Goal: Task Accomplishment & Management: Complete application form

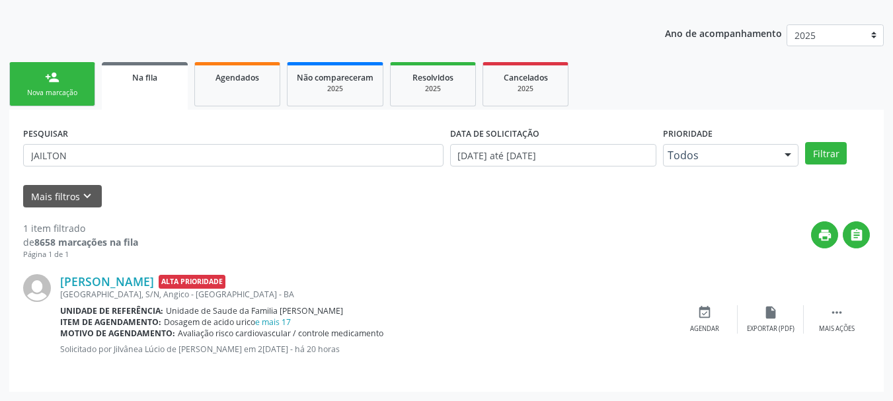
scroll to position [135, 0]
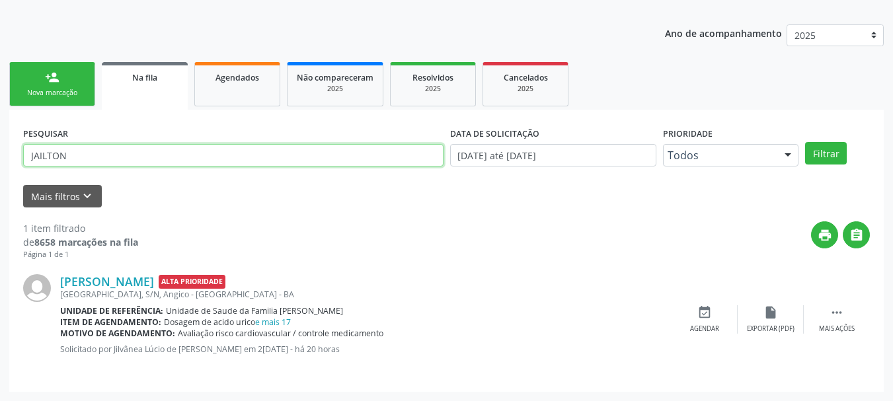
drag, startPoint x: 143, startPoint y: 159, endPoint x: 0, endPoint y: 176, distance: 143.7
click at [0, 176] on div "Acompanhamento Acompanhe a situação das marcações correntes e finalizadas Relat…" at bounding box center [446, 169] width 893 height 464
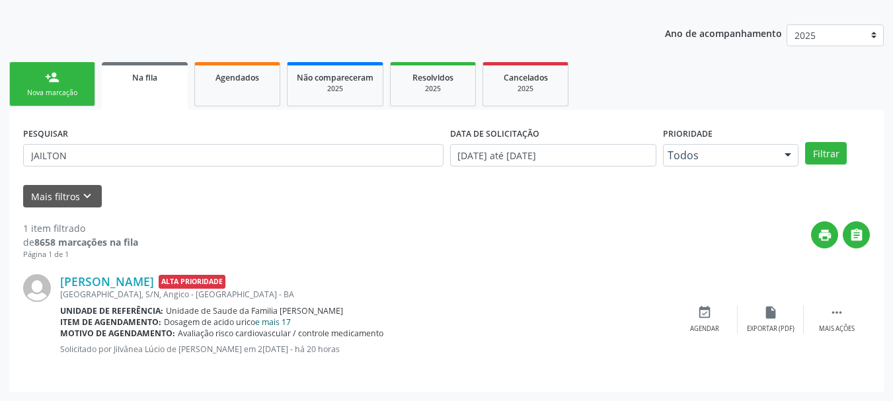
click at [287, 323] on link "e mais 17" at bounding box center [273, 321] width 36 height 11
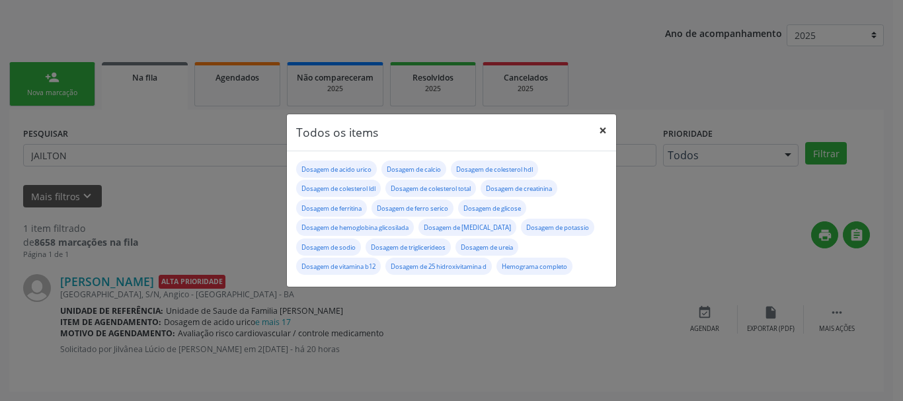
click at [604, 138] on button "×" at bounding box center [602, 130] width 26 height 32
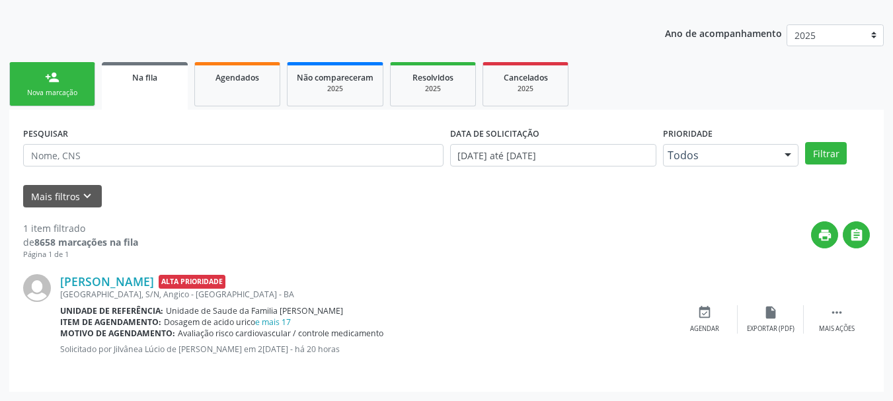
click at [61, 79] on link "person_add Nova marcação" at bounding box center [52, 84] width 86 height 44
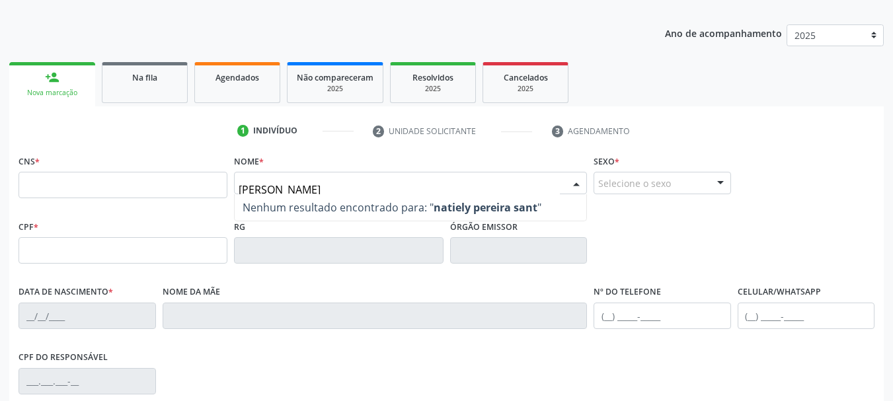
type input "[PERSON_NAME]"
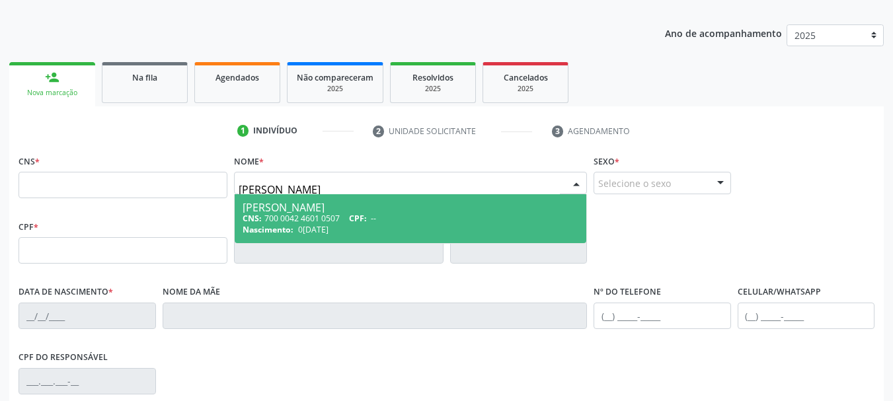
click at [322, 220] on div "CNS: 700 0042 4601 0507 CPF: --" at bounding box center [410, 218] width 336 height 11
type input "700 0042 4601 0507"
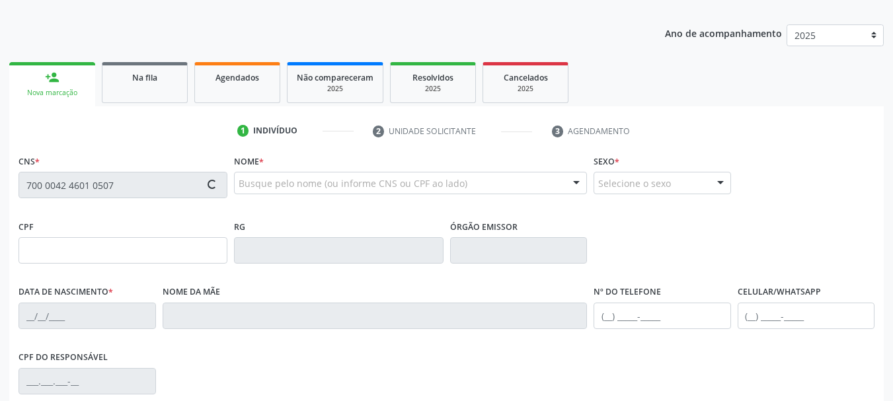
type input "0[DATE]"
type input "[PERSON_NAME]"
type input "[PHONE_NUMBER]"
type input "29"
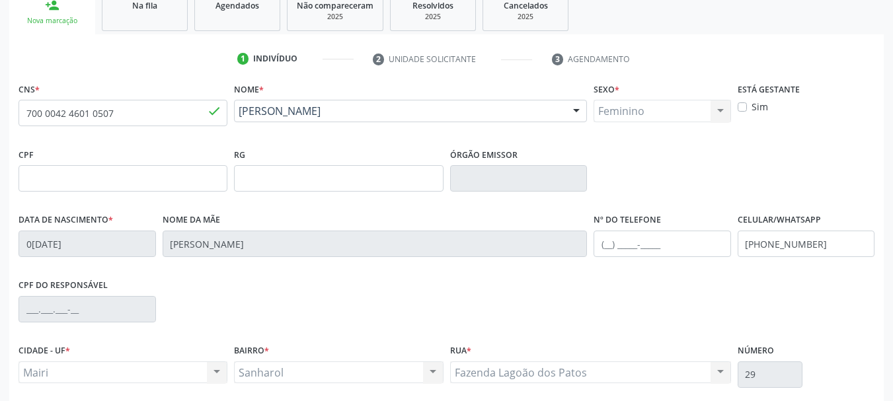
scroll to position [315, 0]
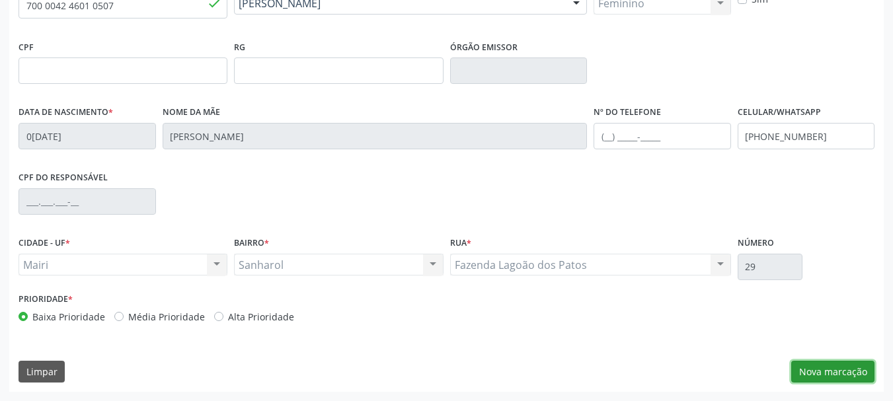
click at [834, 371] on button "Nova marcação" at bounding box center [832, 372] width 83 height 22
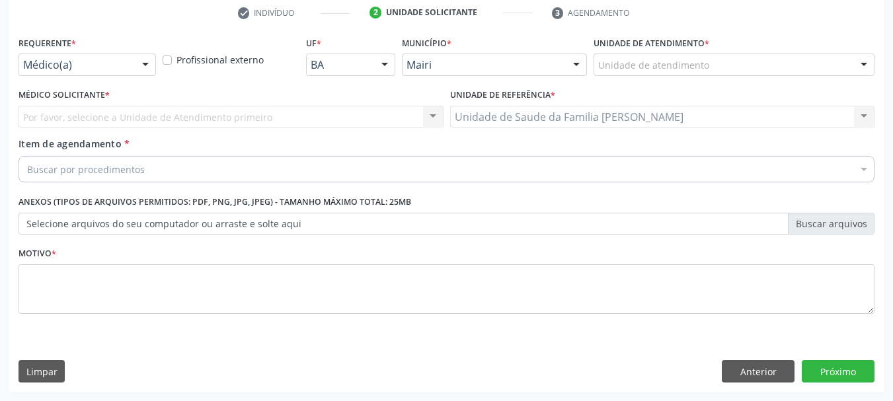
scroll to position [254, 0]
click at [176, 61] on label "Profissional externo" at bounding box center [219, 60] width 87 height 14
click at [167, 61] on input "Profissional externo" at bounding box center [167, 59] width 9 height 12
checkbox input "true"
click at [183, 116] on div "Por favor, selecione a Unidade de Atendimento primeiro Nenhum resultado encontr…" at bounding box center [230, 117] width 425 height 22
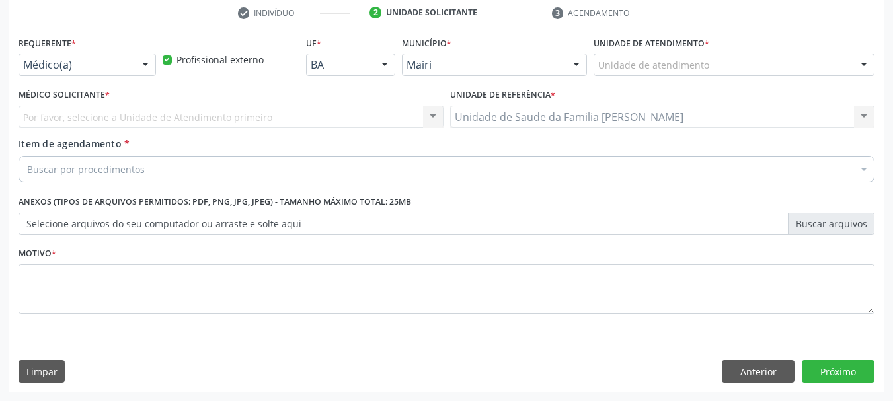
click at [161, 117] on div "Por favor, selecione a Unidade de Atendimento primeiro Nenhum resultado encontr…" at bounding box center [230, 117] width 425 height 22
click at [628, 53] on label "Unidade de atendimento *" at bounding box center [651, 43] width 116 height 20
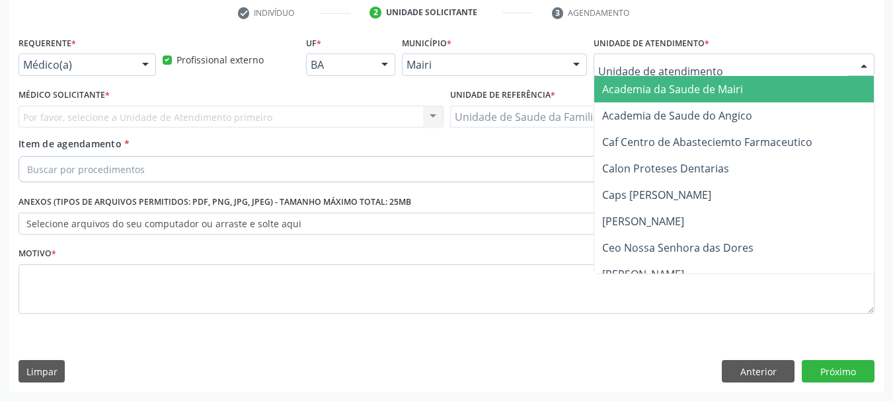
click at [179, 122] on div "Por favor, selecione a Unidade de Atendimento primeiro Nenhum resultado encontr…" at bounding box center [230, 117] width 425 height 22
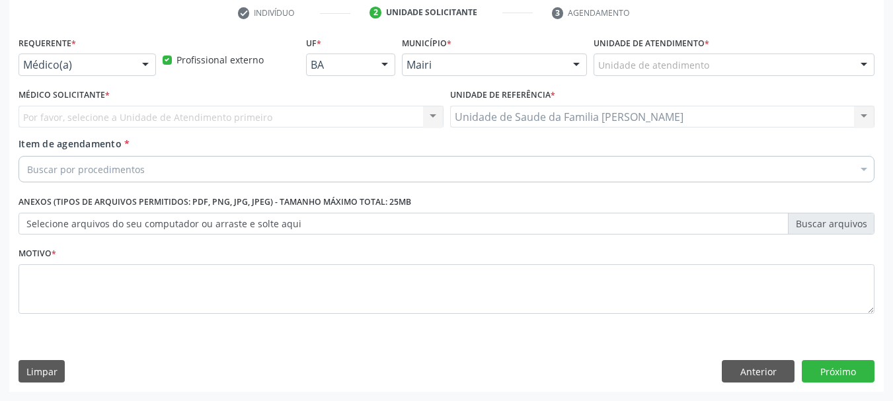
click at [153, 118] on div "Por favor, selecione a Unidade de Atendimento primeiro Nenhum resultado encontr…" at bounding box center [230, 117] width 425 height 22
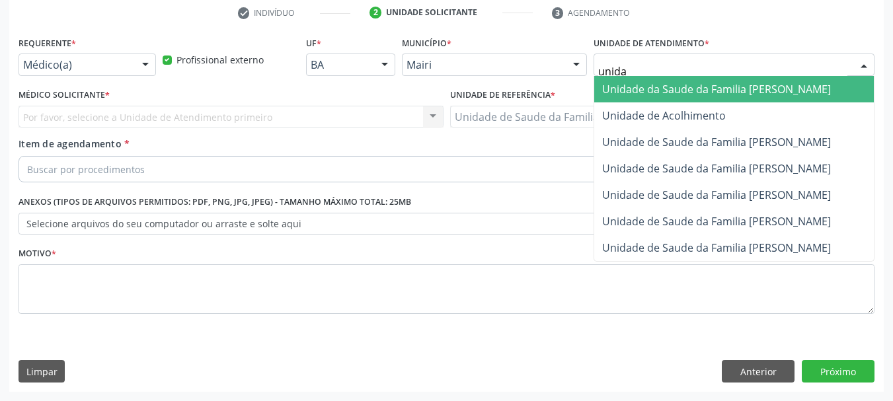
type input "unidad"
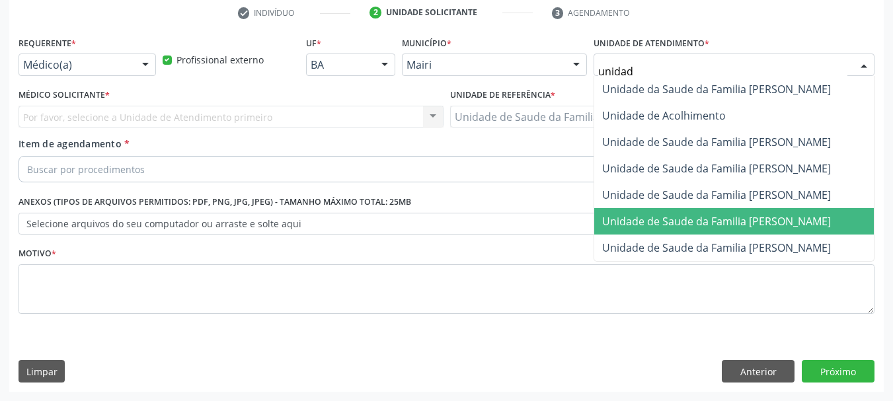
click at [716, 227] on span "Unidade de Saude da Familia [PERSON_NAME]" at bounding box center [716, 221] width 229 height 15
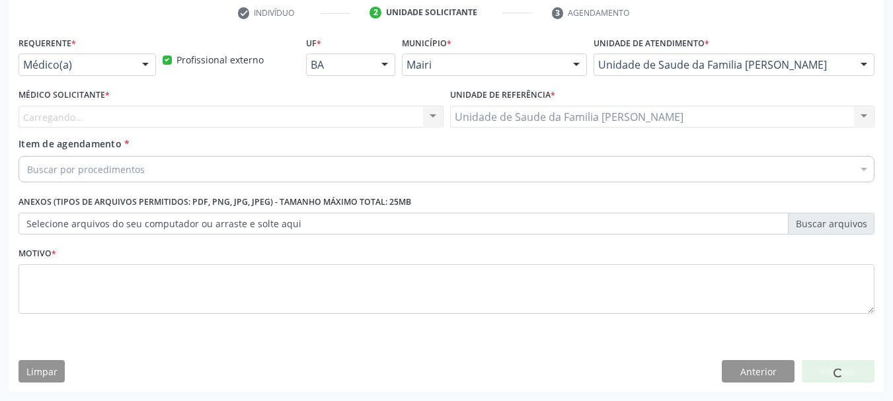
click at [283, 123] on div "Carregando... Nenhum resultado encontrado para: " " Não há nenhuma opção para s…" at bounding box center [230, 117] width 425 height 22
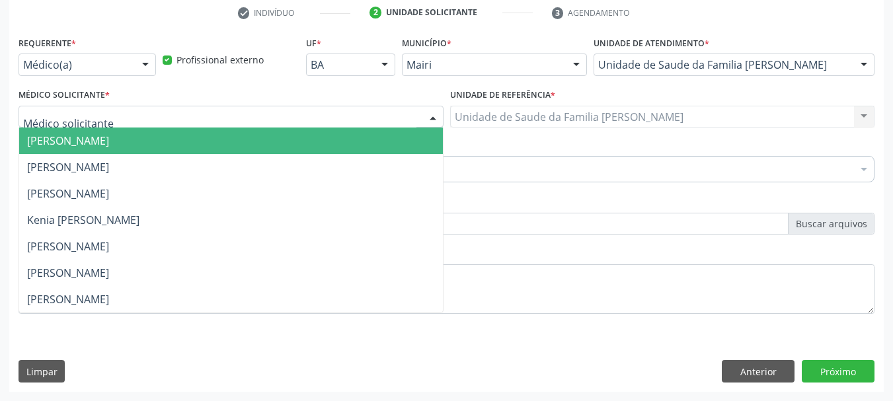
click at [283, 120] on div at bounding box center [230, 117] width 425 height 22
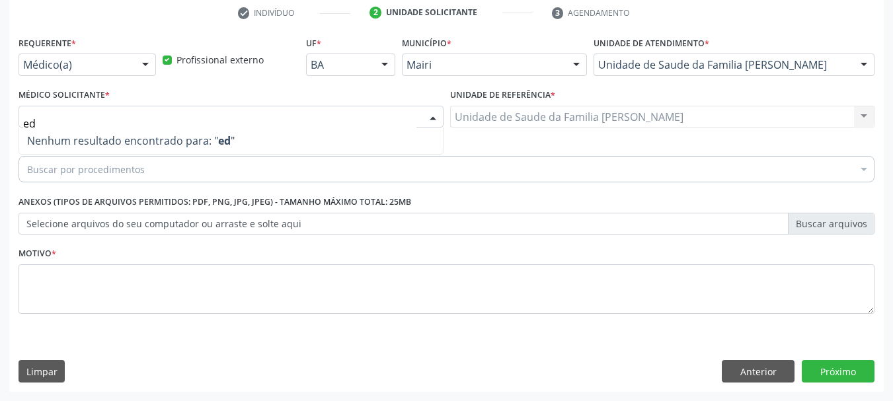
type input "e"
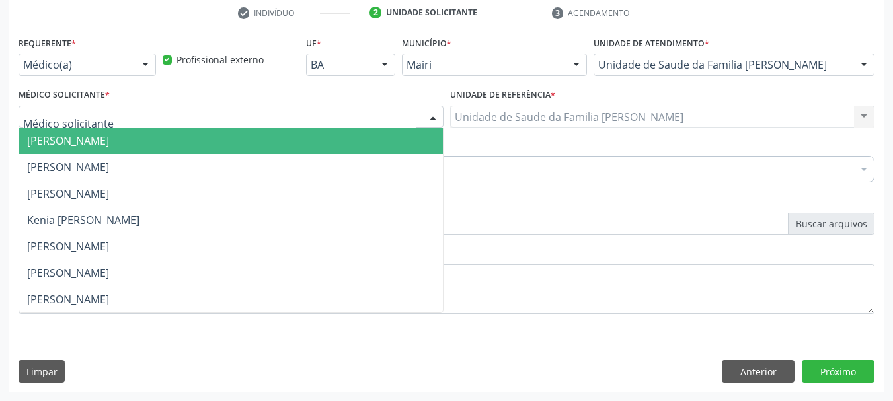
click at [176, 59] on label "Profissional externo" at bounding box center [219, 60] width 87 height 14
click at [167, 59] on input "Profissional externo" at bounding box center [167, 59] width 9 height 12
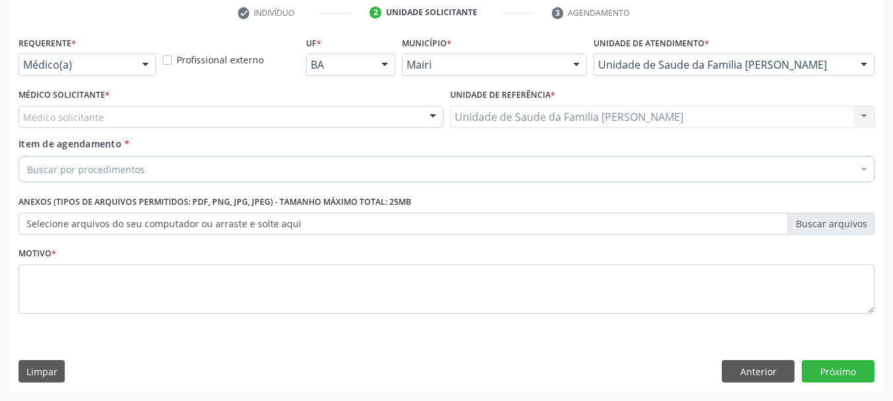
click at [176, 59] on label "Profissional externo" at bounding box center [219, 60] width 87 height 14
click at [167, 59] on input "Profissional externo" at bounding box center [167, 59] width 9 height 12
checkbox input "true"
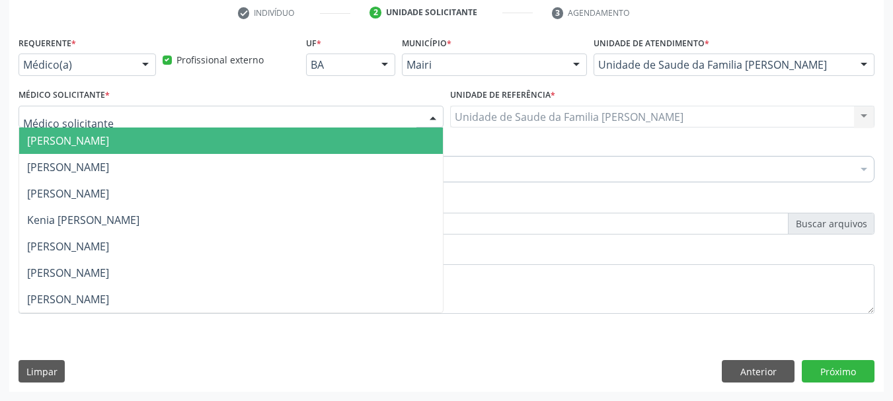
click at [158, 114] on div at bounding box center [230, 117] width 425 height 22
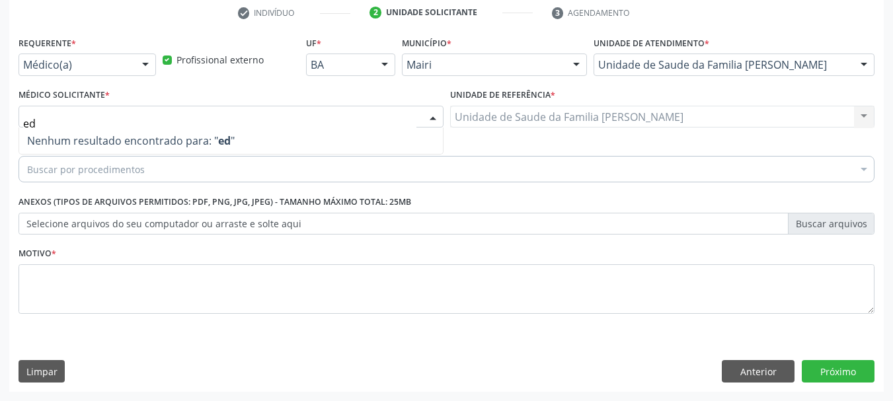
type input "e"
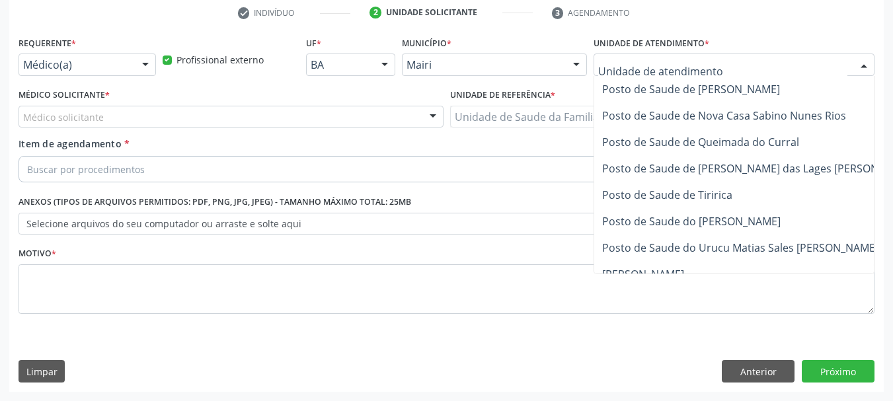
scroll to position [975, 0]
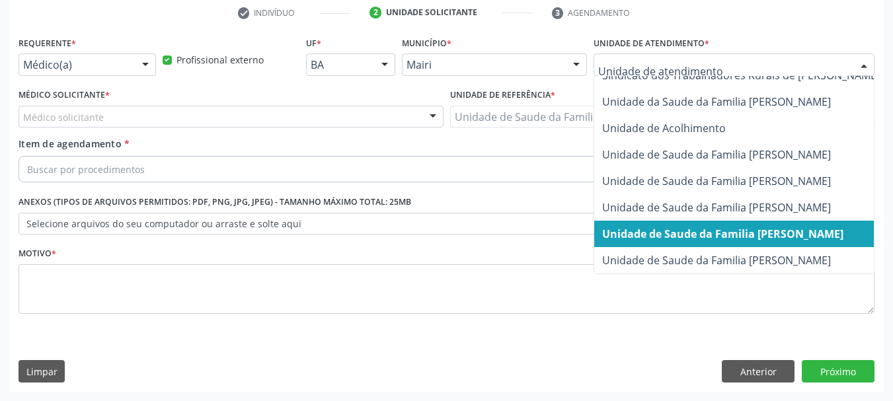
click at [729, 227] on span "Unidade de Saude da Familia [PERSON_NAME]" at bounding box center [722, 234] width 241 height 15
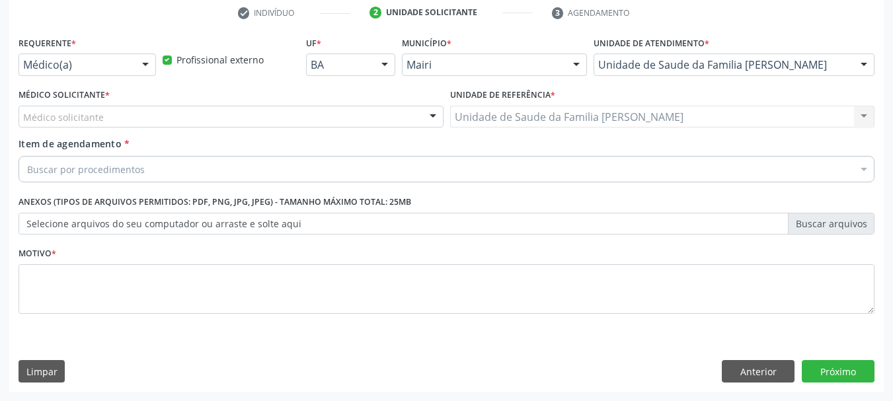
click at [229, 124] on div "Médico solicitante" at bounding box center [230, 117] width 425 height 22
type input "e"
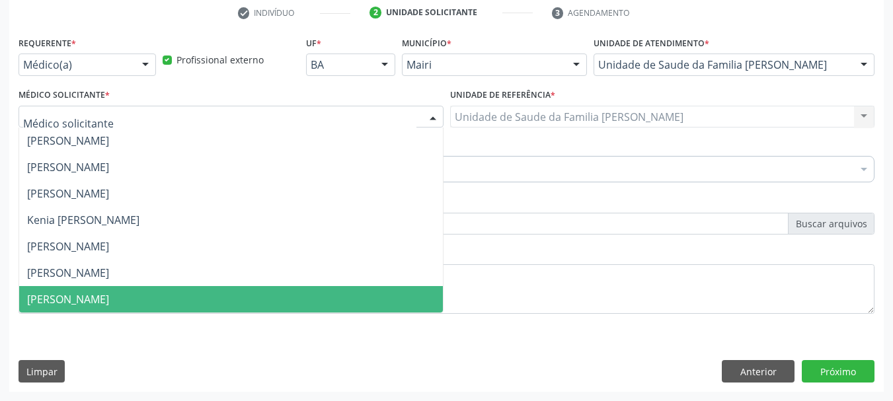
click at [109, 302] on span "[PERSON_NAME]" at bounding box center [68, 299] width 82 height 15
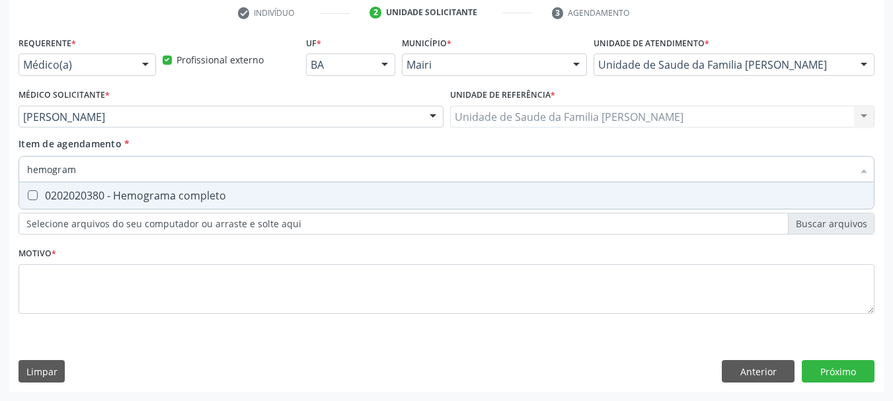
type input "hemograma"
click at [108, 203] on span "0202020380 - Hemograma completo" at bounding box center [446, 195] width 854 height 26
checkbox completo "true"
drag, startPoint x: 92, startPoint y: 170, endPoint x: 0, endPoint y: 177, distance: 92.8
click at [0, 177] on div "Acompanhamento Acompanhe a situação das marcações correntes e finalizadas Relat…" at bounding box center [446, 110] width 893 height 582
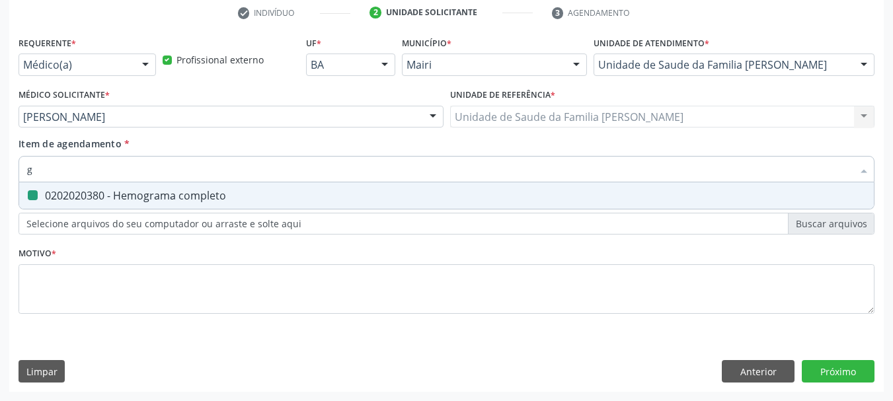
type input "gl"
checkbox completo "false"
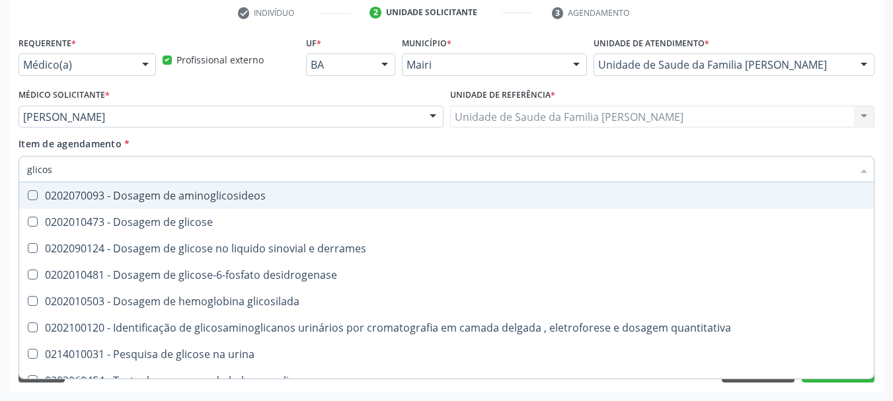
type input "glicose"
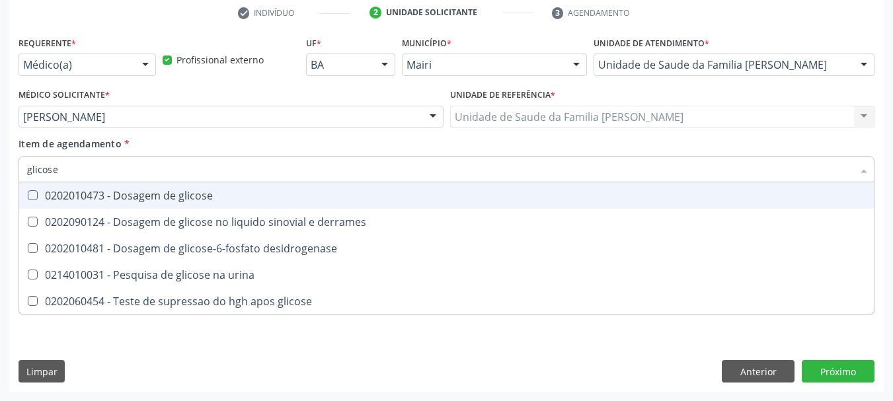
click at [52, 198] on div "0202010473 - Dosagem de glicose" at bounding box center [446, 195] width 838 height 11
checkbox glicose "true"
drag, startPoint x: 61, startPoint y: 160, endPoint x: 0, endPoint y: 170, distance: 61.7
click at [0, 170] on div "Acompanhamento Acompanhe a situação das marcações correntes e finalizadas Relat…" at bounding box center [446, 110] width 893 height 582
type input "ur"
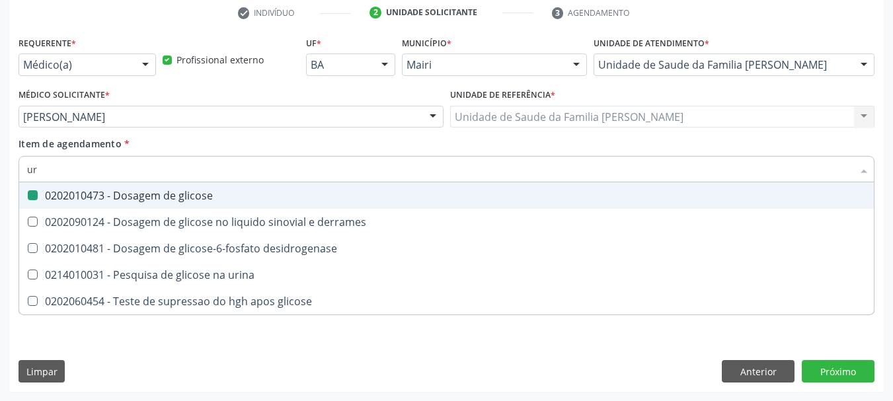
checkbox glicose "false"
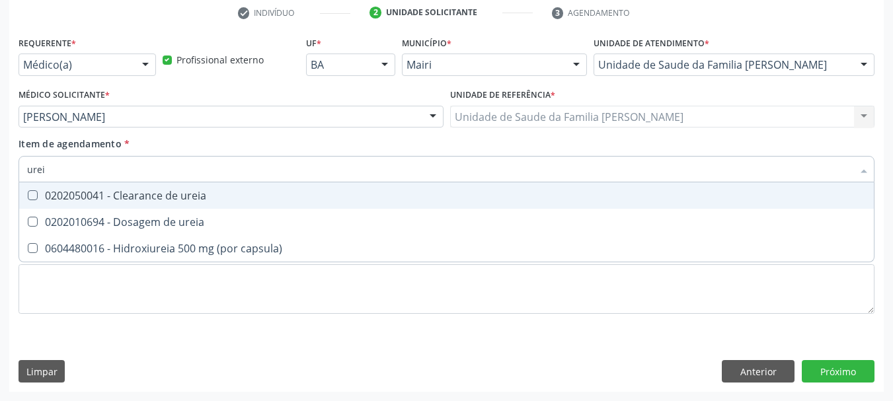
type input "ureia"
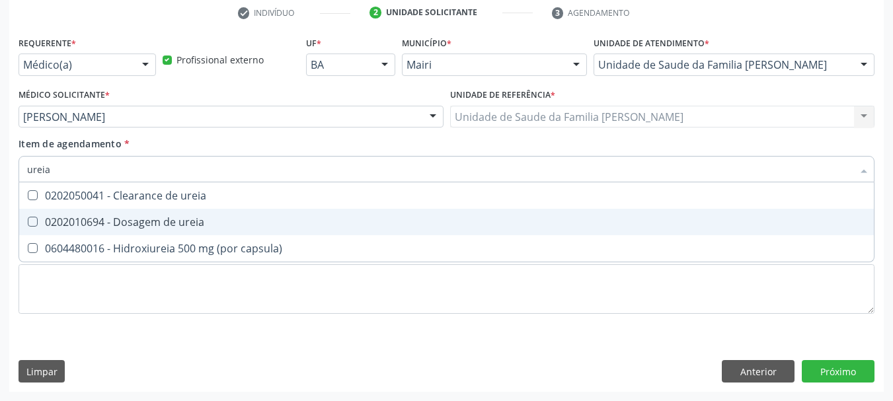
click at [173, 227] on div "0202010694 - Dosagem de ureia" at bounding box center [446, 222] width 838 height 11
checkbox ureia "true"
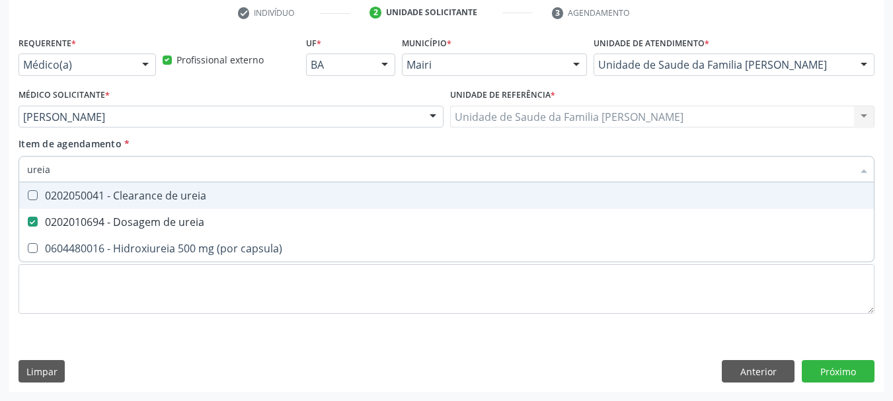
drag, startPoint x: 77, startPoint y: 176, endPoint x: 0, endPoint y: 176, distance: 77.3
click at [0, 176] on div "Acompanhamento Acompanhe a situação das marcações correntes e finalizadas Relat…" at bounding box center [446, 110] width 893 height 582
type input "c"
checkbox ureia "false"
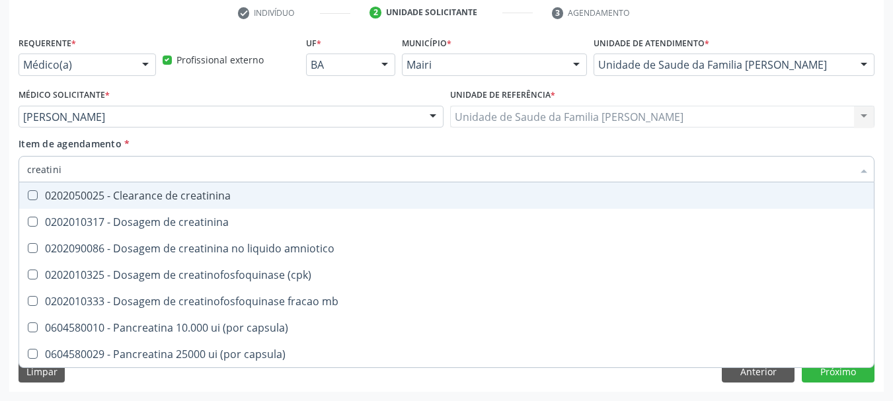
type input "creatinin"
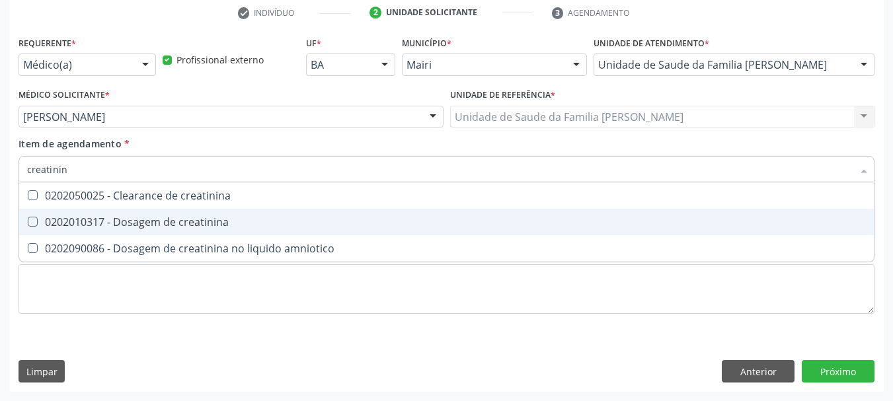
click at [48, 217] on div "0202010317 - Dosagem de creatinina" at bounding box center [446, 222] width 838 height 11
checkbox creatinina "true"
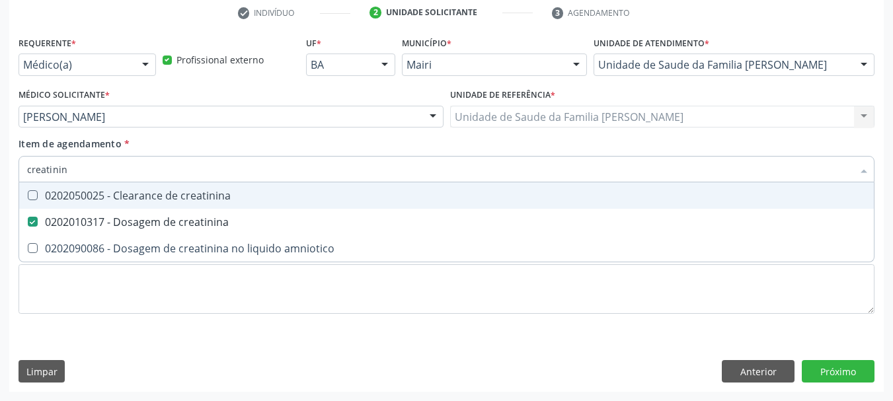
drag, startPoint x: 81, startPoint y: 172, endPoint x: 0, endPoint y: 188, distance: 82.0
click at [0, 188] on div "Acompanhamento Acompanhe a situação das marcações correntes e finalizadas Relat…" at bounding box center [446, 110] width 893 height 582
type input "tg"
checkbox creatinina "false"
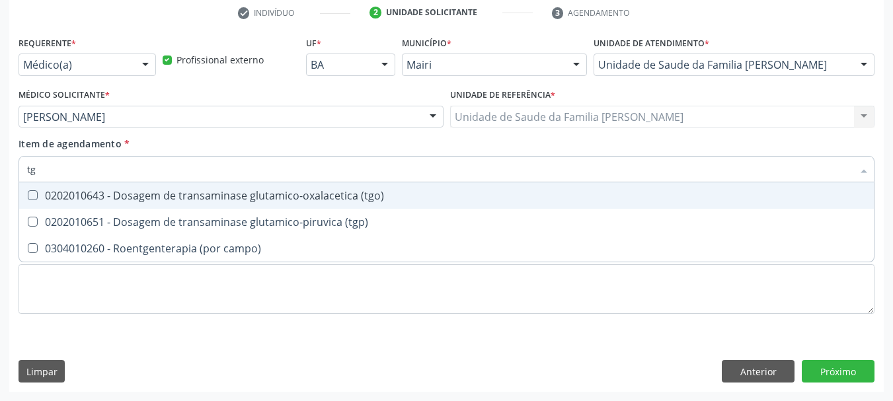
type input "tgo"
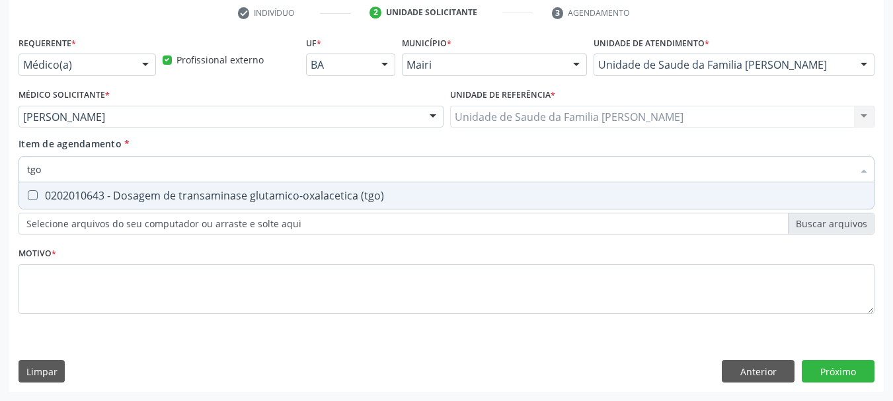
click at [27, 193] on div at bounding box center [24, 195] width 10 height 11
checkbox \(tgo\) "true"
drag, startPoint x: 45, startPoint y: 171, endPoint x: 0, endPoint y: 174, distance: 45.0
click at [0, 174] on div "Acompanhamento Acompanhe a situação das marcações correntes e finalizadas Relat…" at bounding box center [446, 110] width 893 height 582
type input "t"
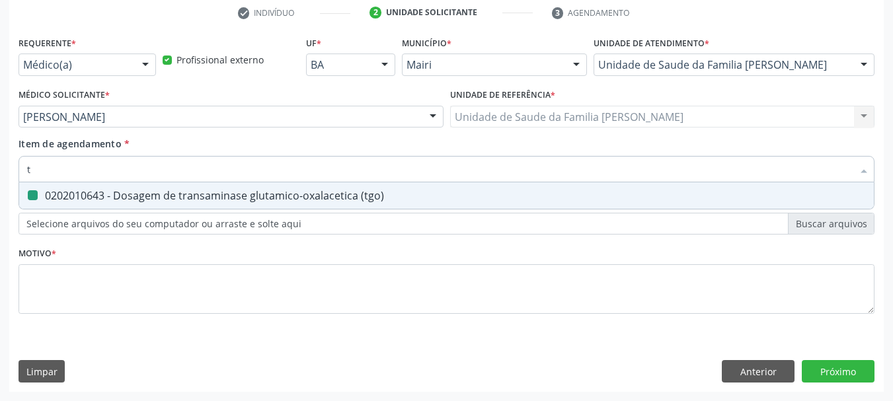
checkbox \(tgo\) "false"
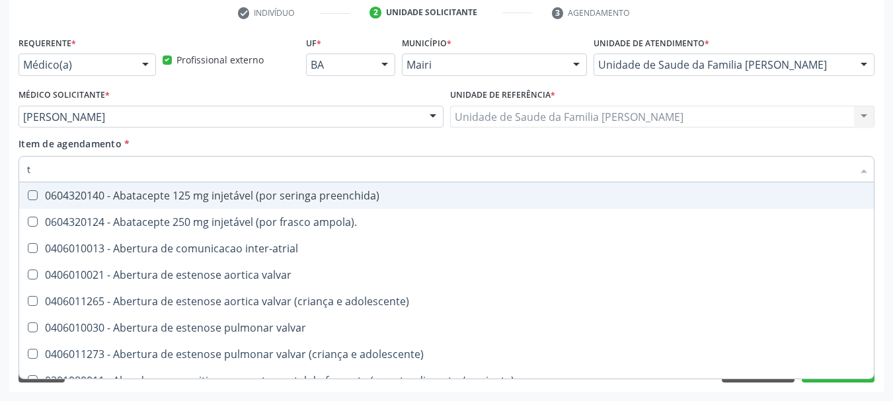
type input "tg"
checkbox preenchida\) "true"
type input "tgp"
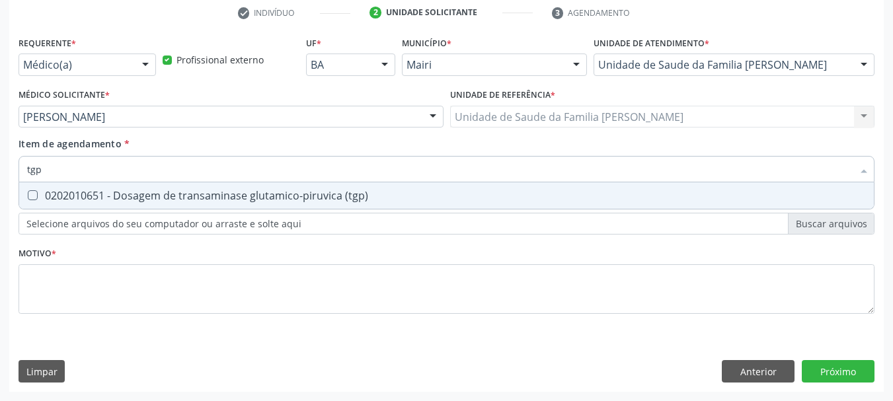
click at [38, 199] on div "0202010651 - Dosagem de transaminase glutamico-piruvica (tgp)" at bounding box center [446, 195] width 838 height 11
checkbox \(tgp\) "true"
drag, startPoint x: 43, startPoint y: 170, endPoint x: 0, endPoint y: 175, distance: 43.3
click at [0, 175] on div "Acompanhamento Acompanhe a situação das marcações correntes e finalizadas Relat…" at bounding box center [446, 110] width 893 height 582
type input "co"
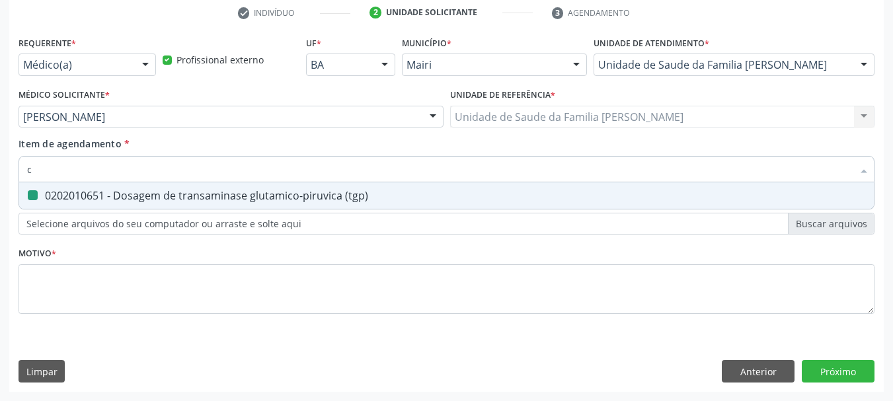
checkbox \(tgp\) "false"
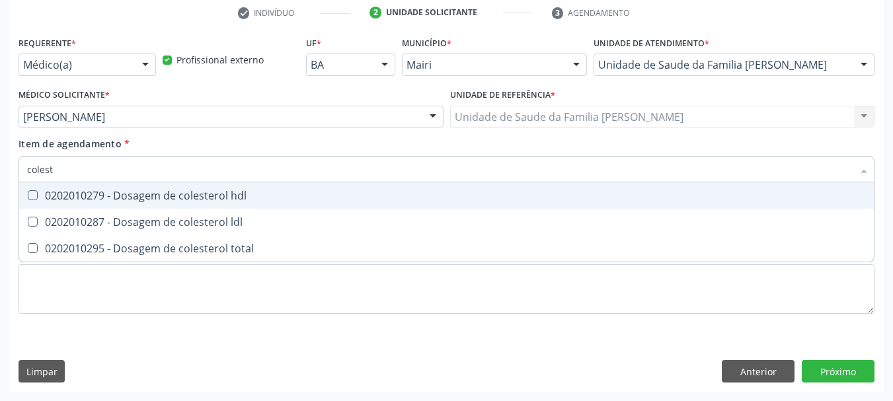
type input "coleste"
click at [63, 196] on div "0202010279 - Dosagem de colesterol hdl" at bounding box center [446, 195] width 838 height 11
checkbox hdl "true"
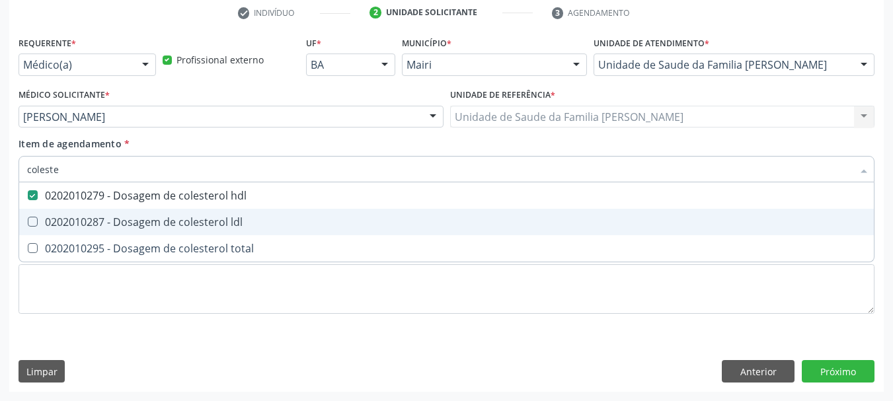
click at [83, 211] on span "0202010287 - Dosagem de colesterol ldl" at bounding box center [446, 222] width 854 height 26
checkbox ldl "true"
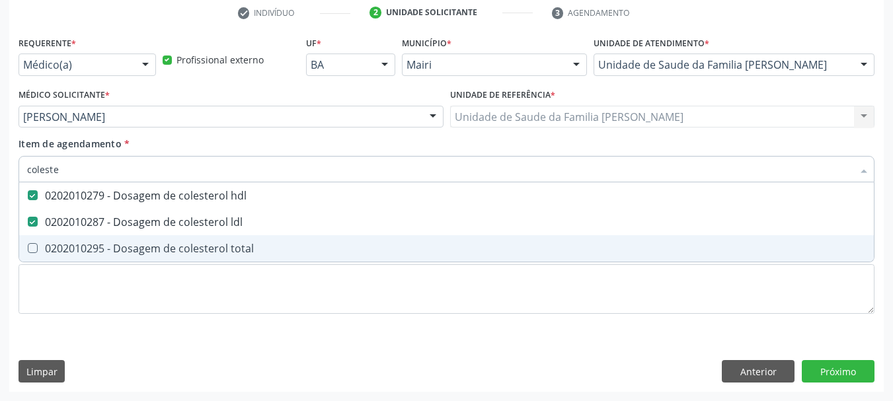
click at [105, 256] on span "0202010295 - Dosagem de colesterol total" at bounding box center [446, 248] width 854 height 26
checkbox total "true"
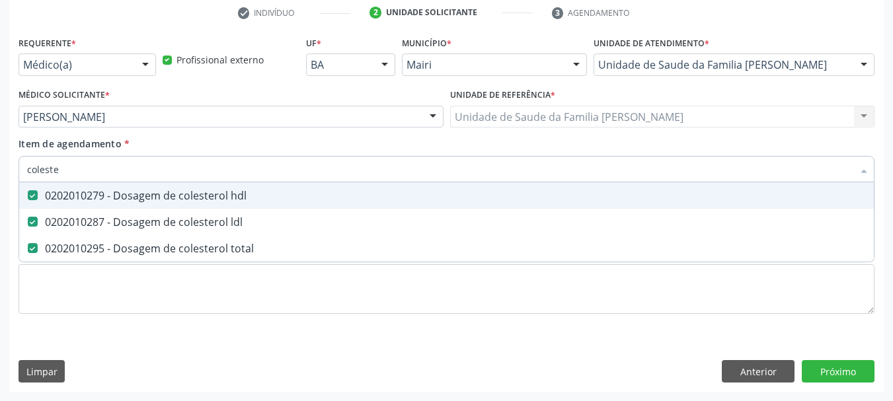
drag, startPoint x: 80, startPoint y: 171, endPoint x: 0, endPoint y: 173, distance: 80.0
click at [0, 173] on div "Acompanhamento Acompanhe a situação das marcações correntes e finalizadas Relat…" at bounding box center [446, 110] width 893 height 582
type input "vit"
checkbox hdl "false"
checkbox ldl "false"
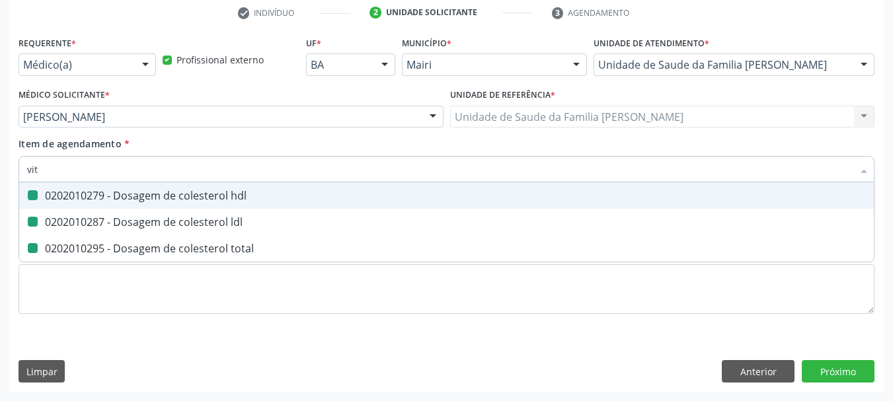
checkbox total "false"
type input "vitamin"
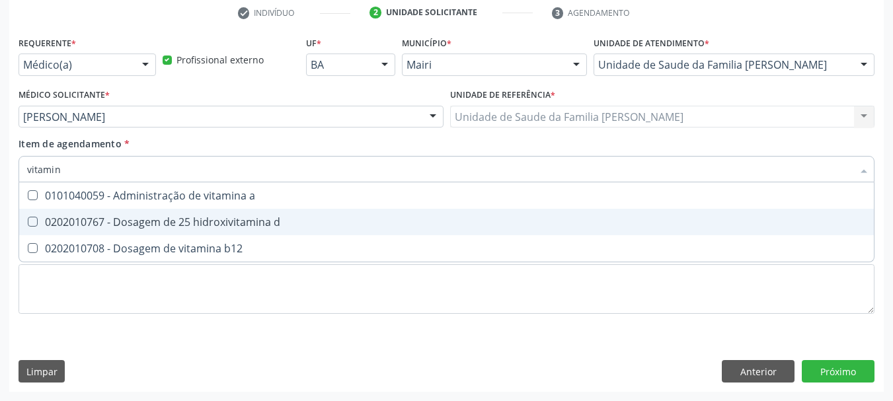
click at [81, 214] on span "0202010767 - Dosagem de 25 hidroxivitamina d" at bounding box center [446, 222] width 854 height 26
checkbox d "true"
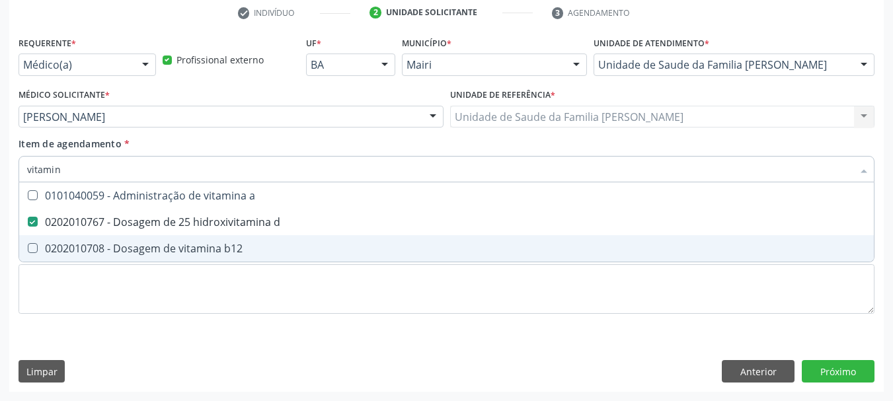
click at [126, 249] on div "0202010708 - Dosagem de vitamina b12" at bounding box center [446, 248] width 838 height 11
checkbox b12 "true"
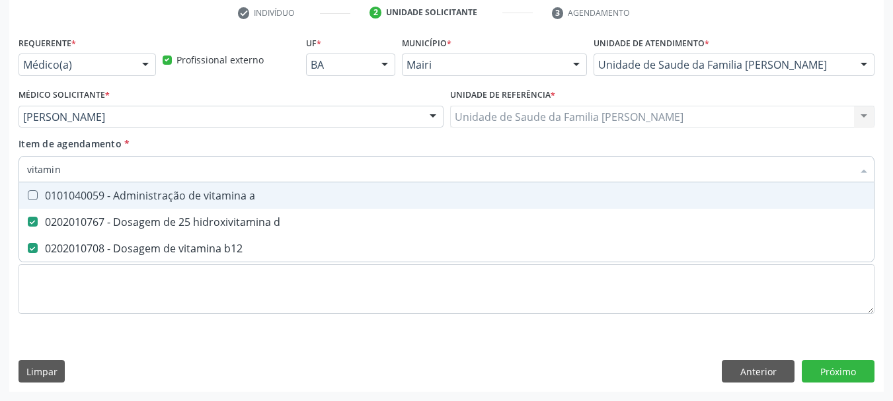
drag, startPoint x: 84, startPoint y: 174, endPoint x: 1, endPoint y: 174, distance: 83.3
click at [1, 174] on div "Acompanhamento Acompanhe a situação das marcações correntes e finalizadas Relat…" at bounding box center [446, 110] width 893 height 582
type input "acid"
checkbox d "false"
checkbox b12 "false"
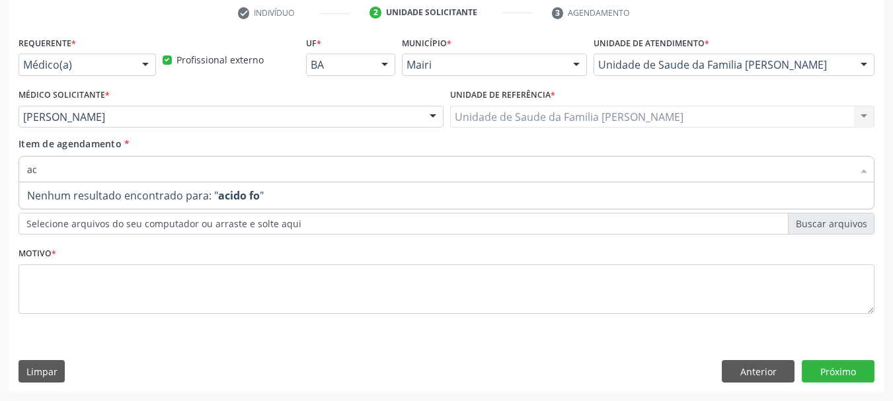
type input "a"
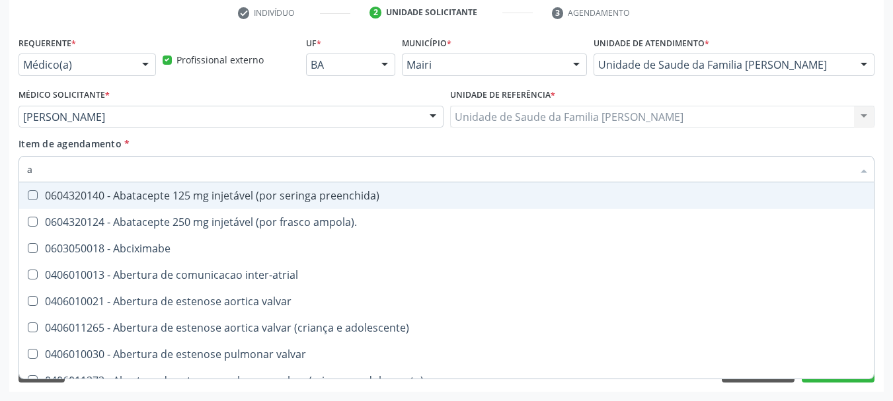
type input "ac"
checkbox população "true"
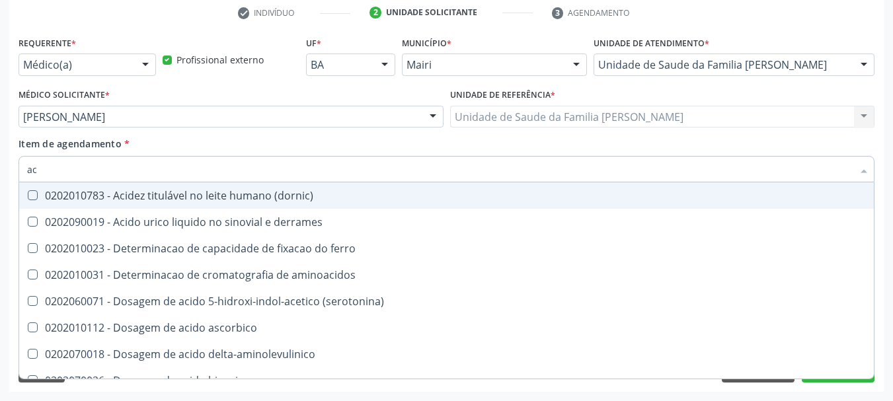
type input "a"
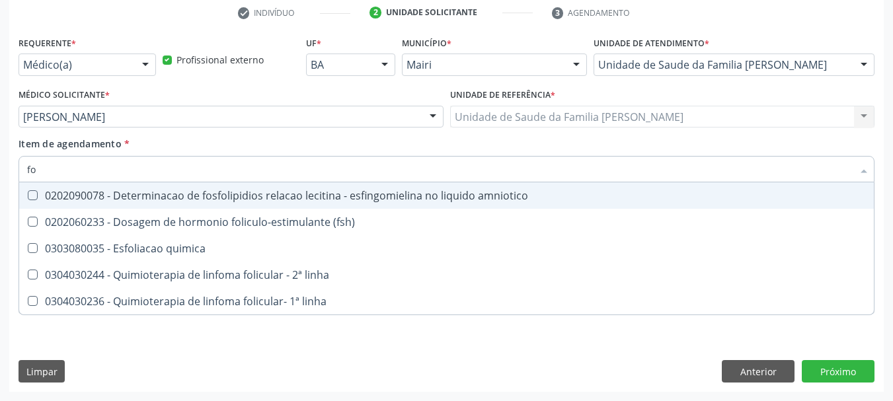
type input "f"
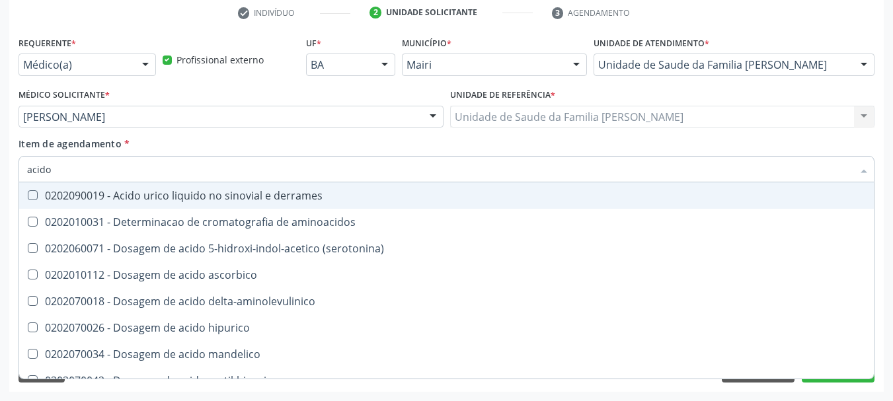
type input "acido"
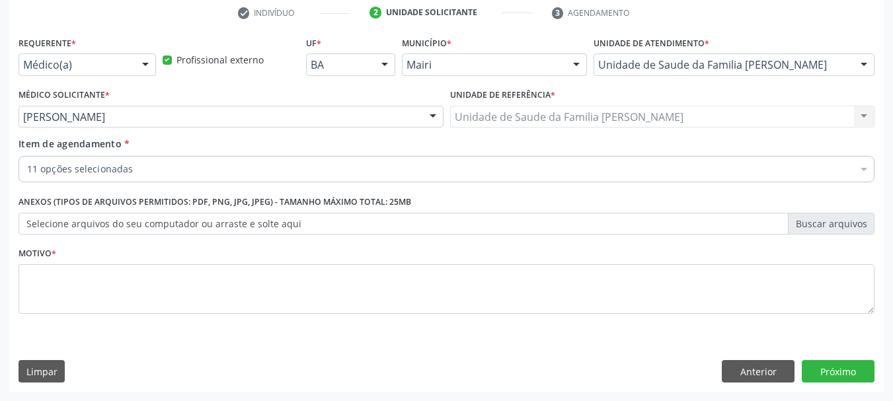
checkbox completo "true"
checkbox glicose "true"
checkbox ureia "true"
checkbox creatinina "true"
checkbox \(tgo\) "true"
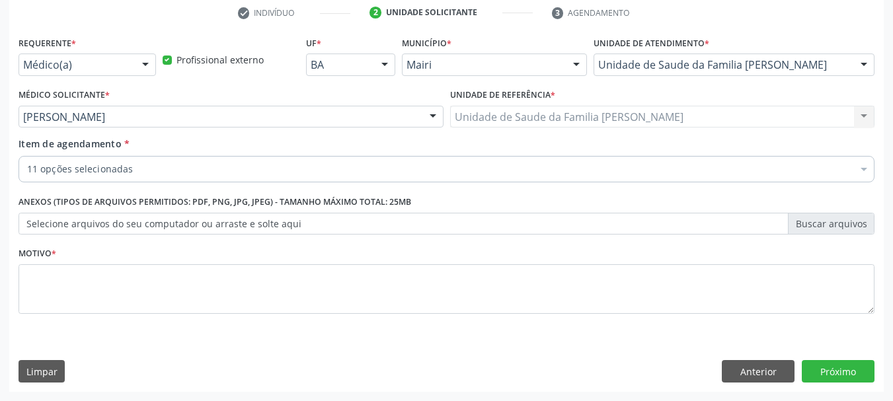
checkbox \(tgp\) "true"
checkbox hdl "true"
checkbox ldl "true"
checkbox total "true"
checkbox d "true"
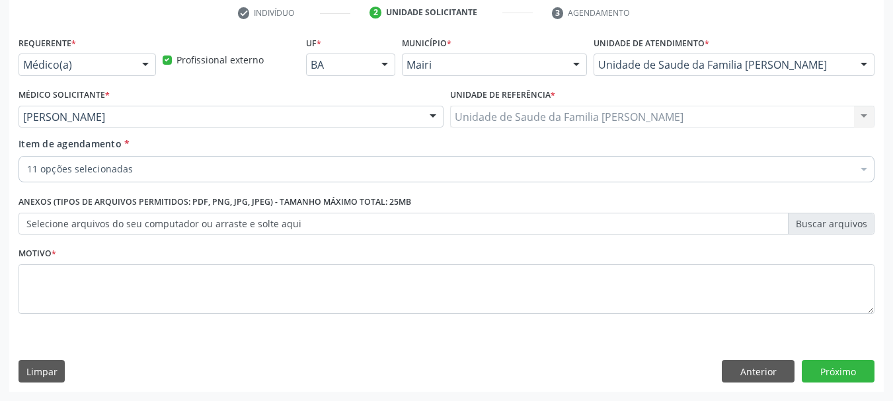
checkbox b12 "true"
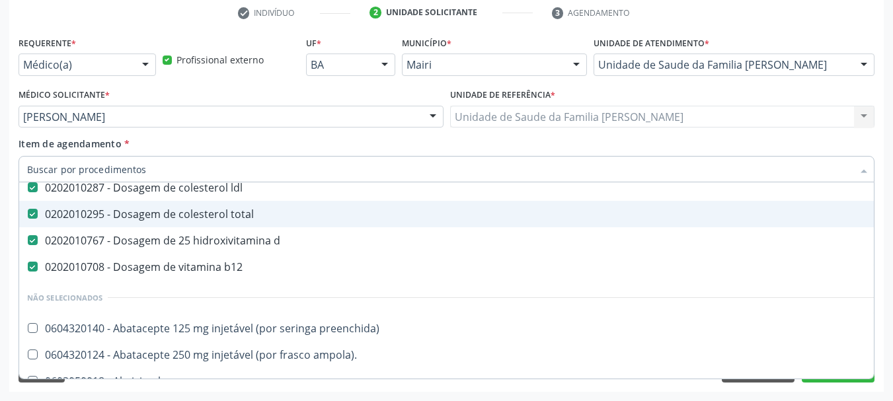
scroll to position [264, 0]
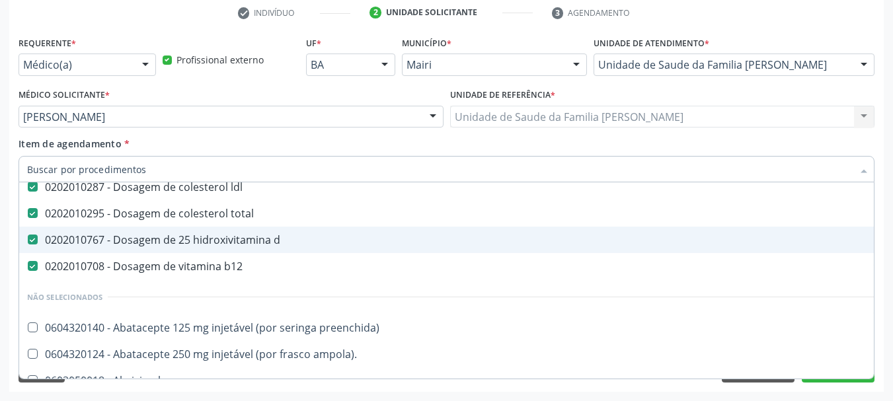
click at [148, 174] on input "Item de agendamento *" at bounding box center [439, 169] width 825 height 26
type input "ac"
checkbox ureia "false"
checkbox creatinina "false"
checkbox \(tgo\) "false"
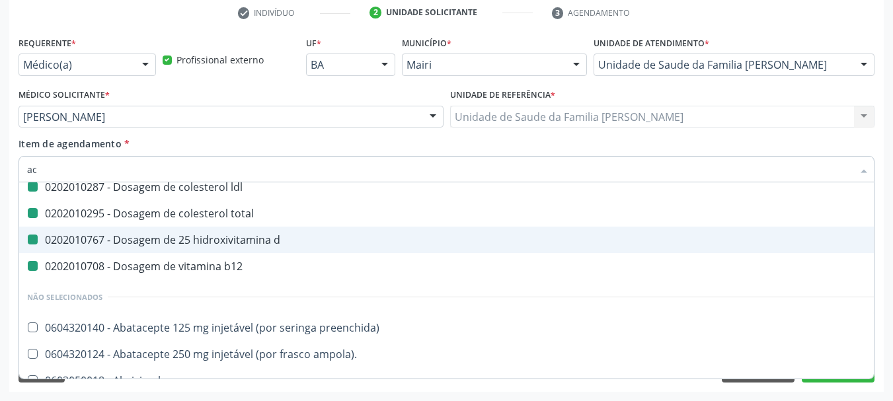
checkbox \(tgp\) "false"
checkbox hdl "false"
checkbox ldl "false"
checkbox total "false"
checkbox d "false"
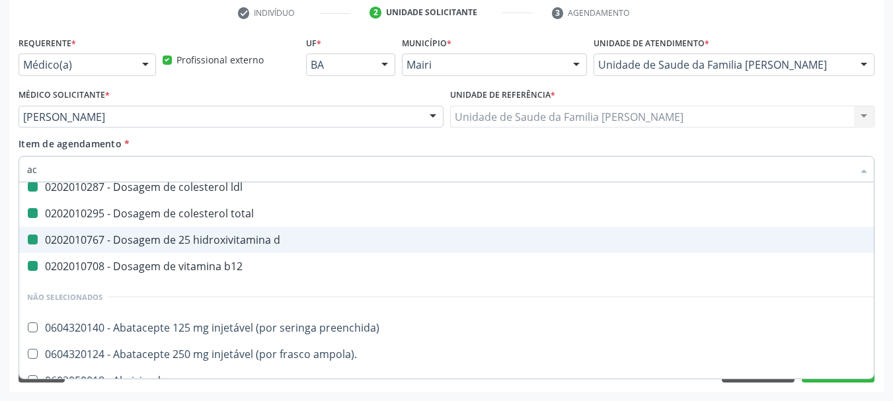
checkbox b12 "false"
type input "aci"
checkbox completo "false"
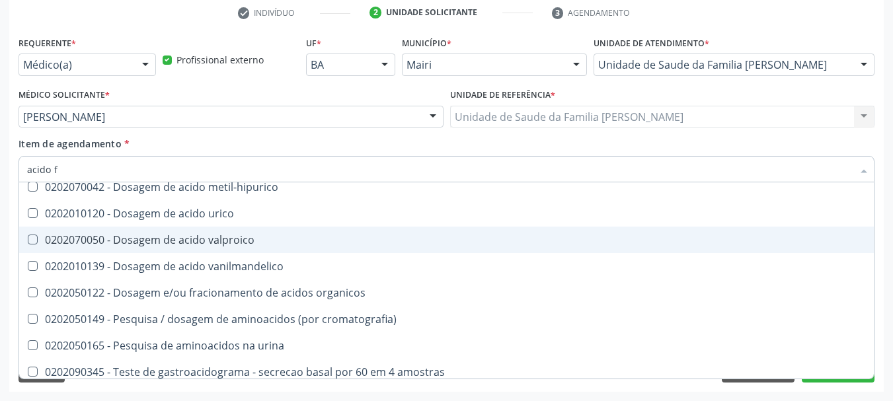
scroll to position [0, 0]
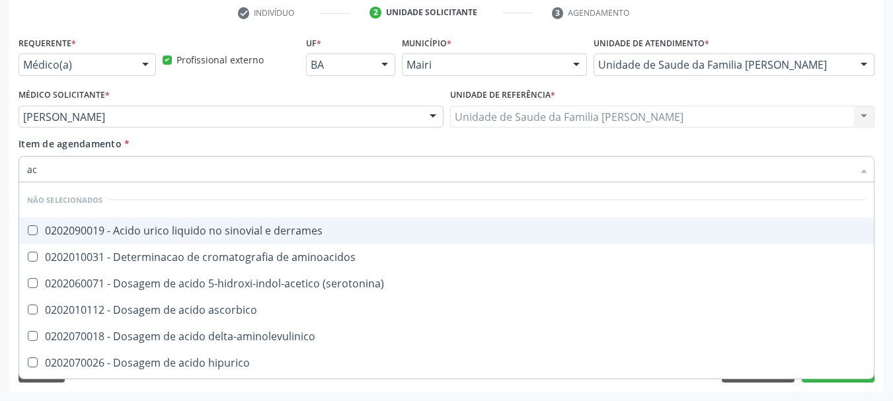
type input "a"
checkbox derrames "true"
checkbox \(serotonina\) "true"
checkbox ascorbico "true"
checkbox delta-aminolevulinico "true"
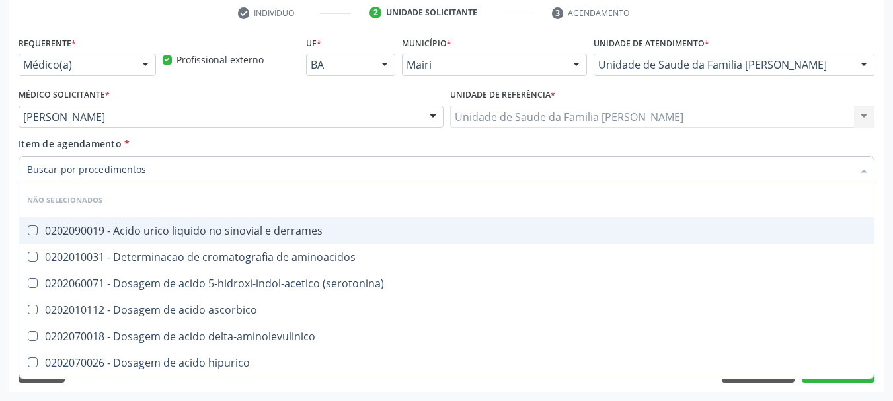
checkbox hipurico "true"
checkbox mandelico "true"
checkbox metil-hipurico "true"
checkbox urico "true"
checkbox valproico "true"
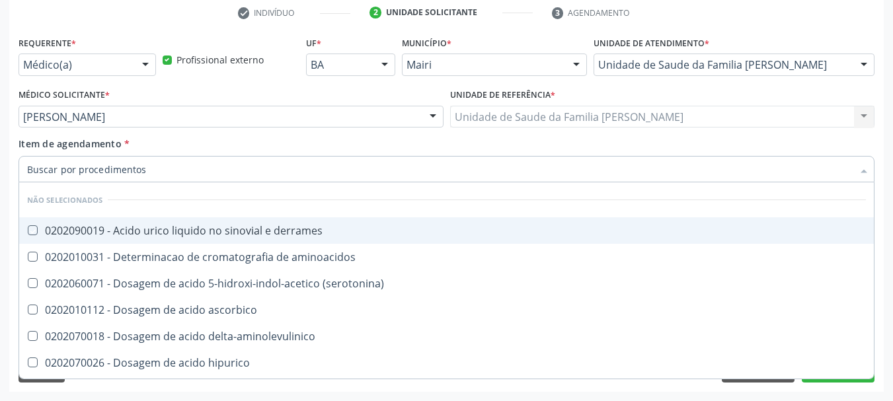
checkbox vanilmandelico "true"
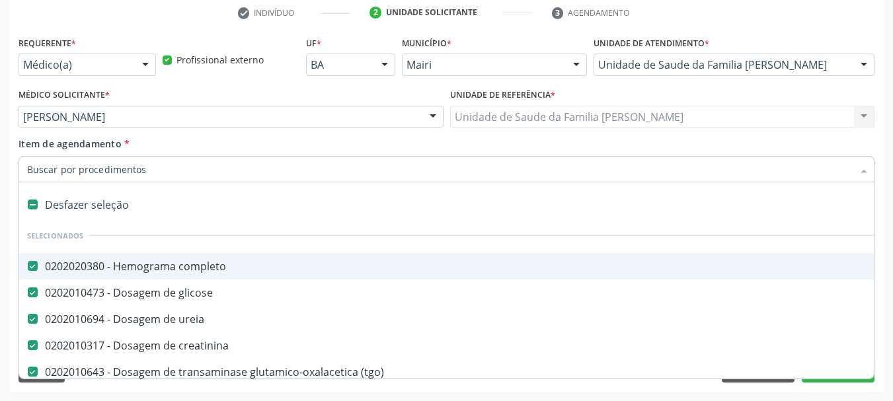
type input "f"
checkbox completo "false"
checkbox ureia "false"
checkbox creatinina "false"
checkbox \(tgo\) "false"
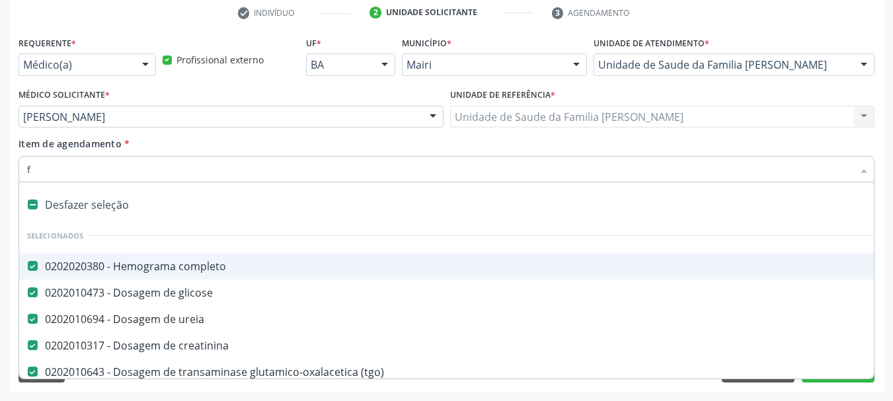
checkbox \(tgp\) "false"
checkbox hdl "false"
checkbox ldl "false"
checkbox total "false"
checkbox d "false"
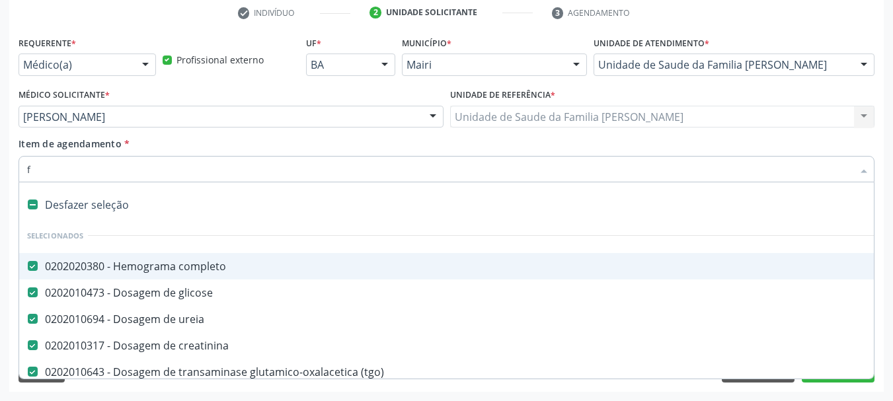
checkbox b12 "false"
checkbox glicose "false"
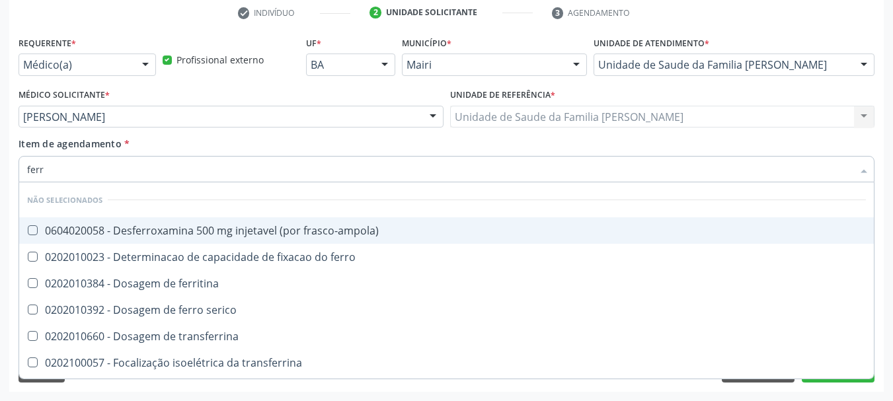
type input "ferro"
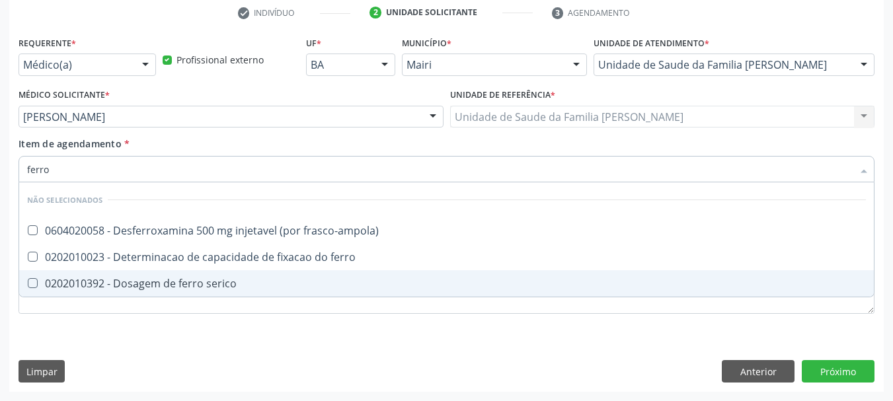
click at [191, 291] on span "0202010392 - Dosagem de ferro serico" at bounding box center [446, 283] width 854 height 26
checkbox serico "true"
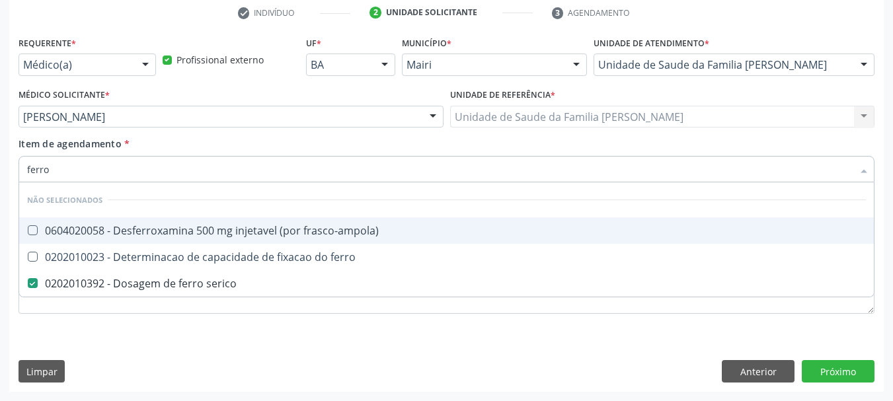
type input "ferr"
checkbox serico "false"
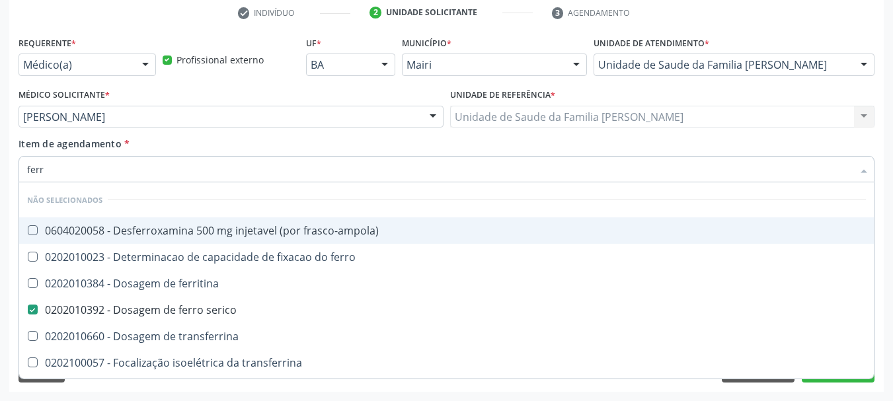
type input "ferri"
checkbox serico "false"
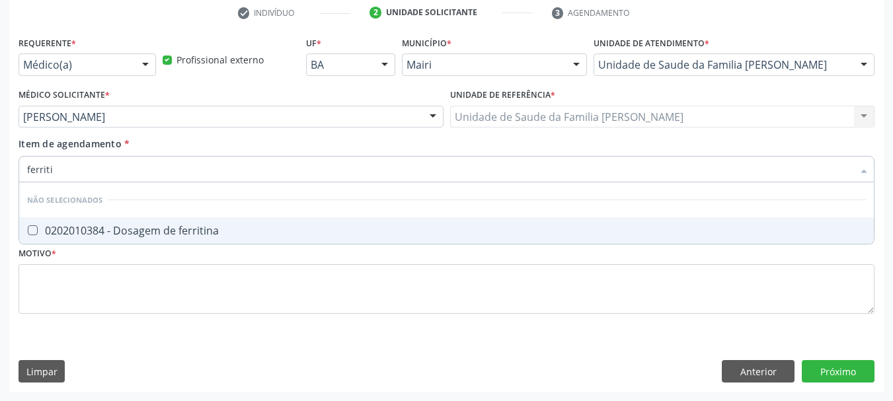
type input "ferritin"
click at [93, 236] on div "0202010384 - Dosagem de ferritina" at bounding box center [446, 230] width 838 height 11
checkbox ferritina "true"
drag, startPoint x: 68, startPoint y: 176, endPoint x: 0, endPoint y: 210, distance: 75.9
click at [0, 210] on div "Acompanhamento Acompanhe a situação das marcações correntes e finalizadas Relat…" at bounding box center [446, 110] width 893 height 582
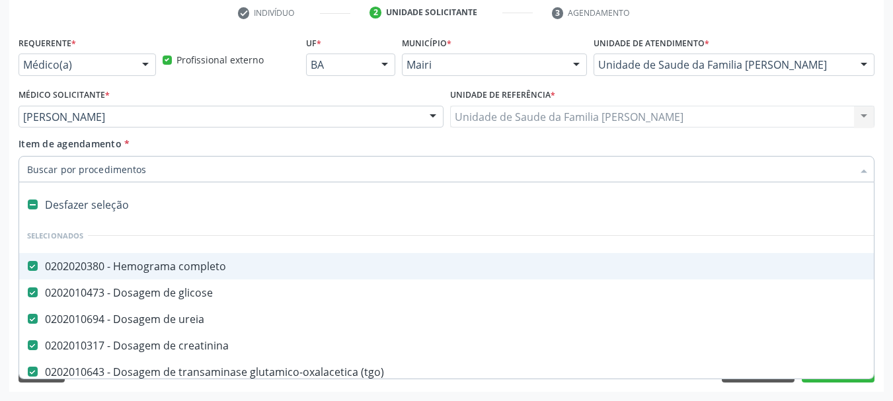
checkbox preenchida\) "true"
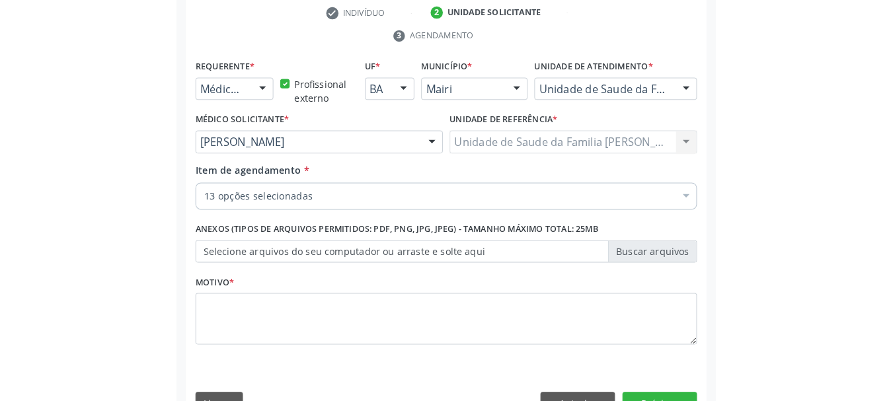
scroll to position [254, 0]
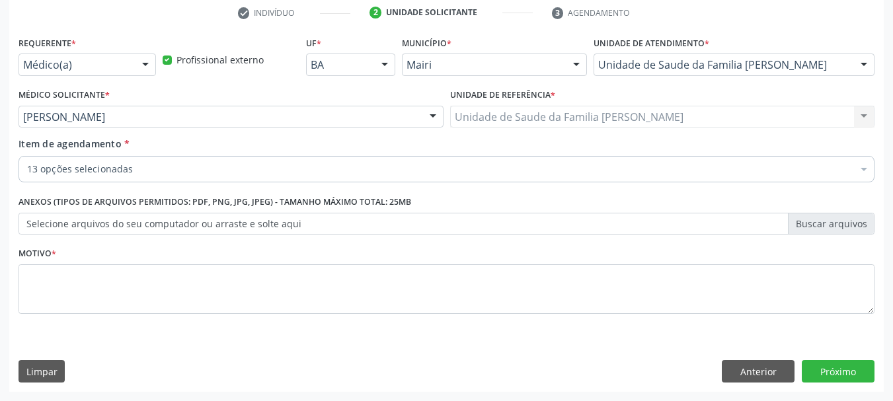
click at [215, 223] on label "Selecione arquivos do seu computador ou arraste e solte aqui" at bounding box center [446, 224] width 856 height 22
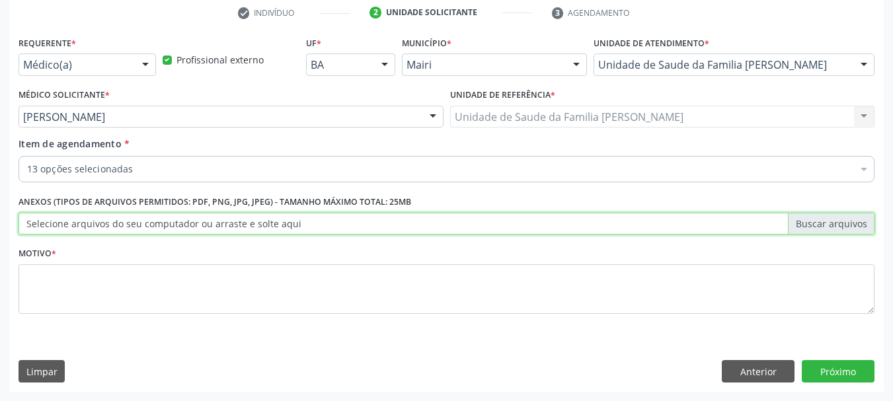
click at [215, 223] on input "Selecione arquivos do seu computador ou arraste e solte aqui" at bounding box center [446, 224] width 856 height 22
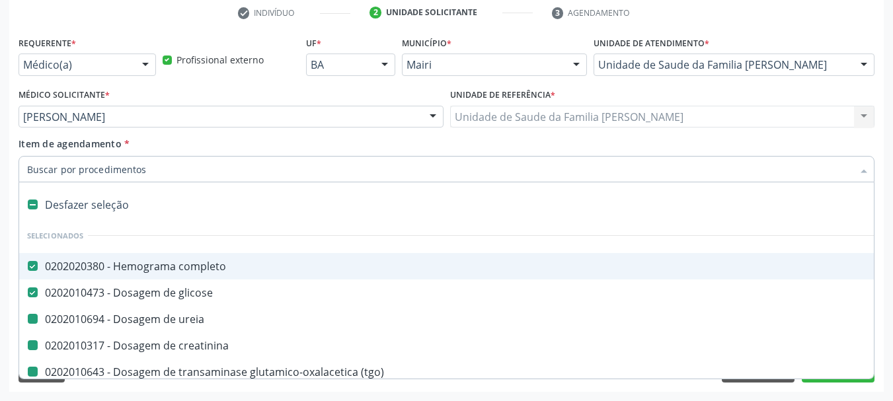
type input "b"
checkbox ureia "false"
checkbox creatinina "false"
checkbox \(tgo\) "false"
checkbox \(tgp\) "false"
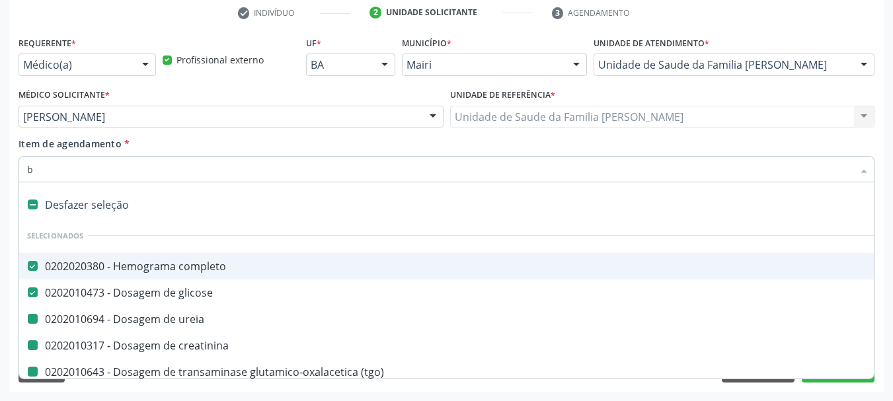
checkbox hdl "false"
checkbox ldl "false"
checkbox total "false"
checkbox d "false"
checkbox b12 "false"
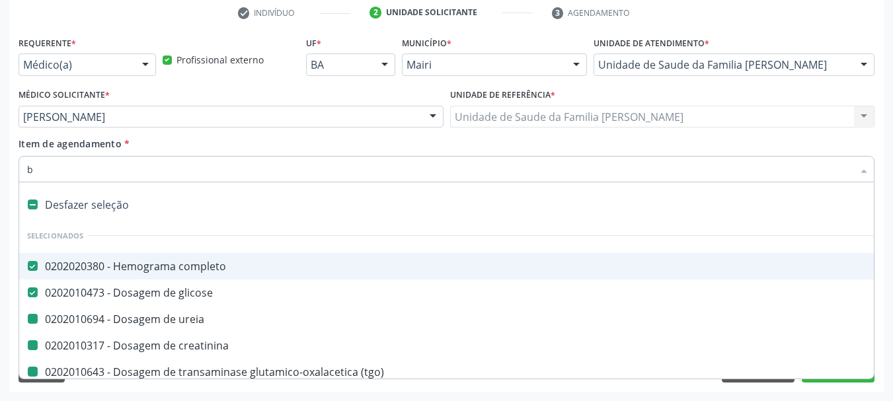
checkbox ferritina "false"
checkbox serico "false"
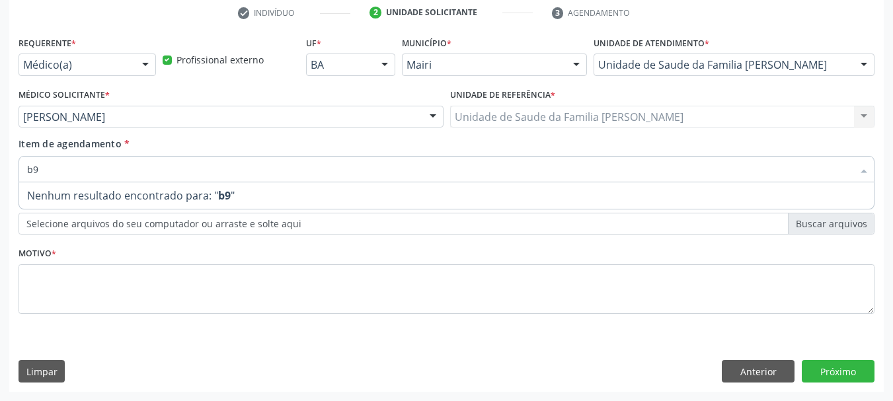
type input "b"
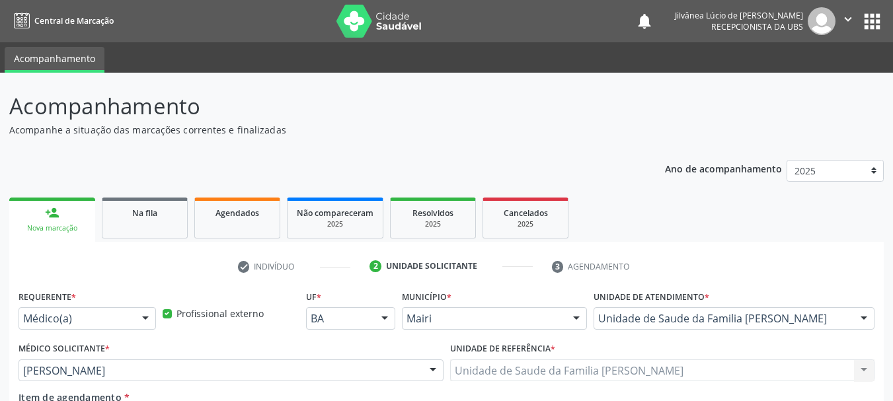
scroll to position [254, 0]
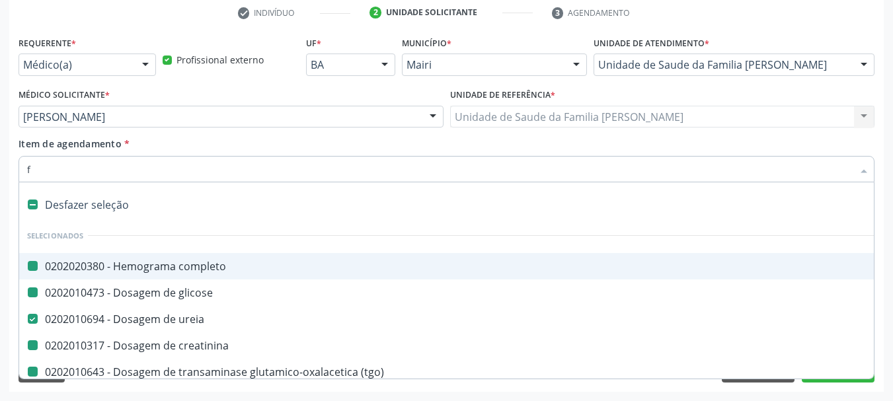
type input "fo"
checkbox completo "false"
checkbox glicose "false"
checkbox creatinina "false"
checkbox \(tgo\) "false"
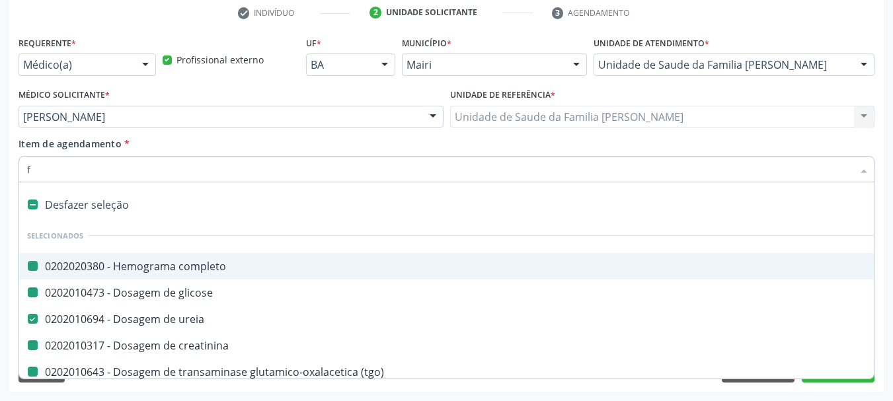
checkbox \(tgp\) "false"
checkbox hdl "false"
checkbox ldl "false"
checkbox total "false"
checkbox d "false"
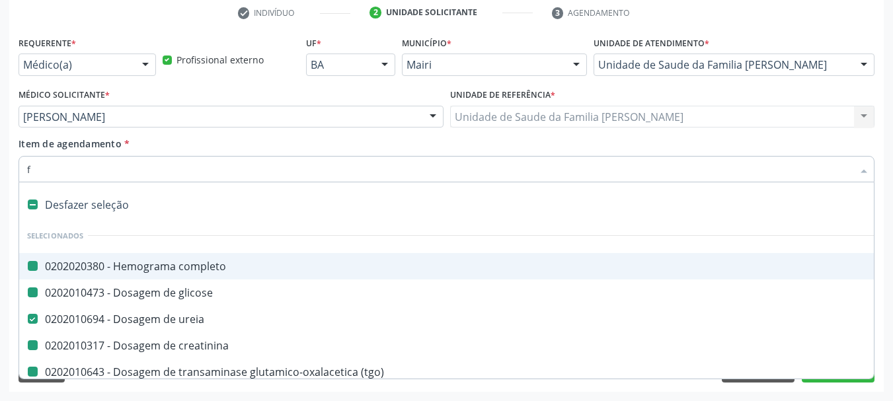
checkbox b12 "false"
checkbox serico "false"
checkbox ferritina "false"
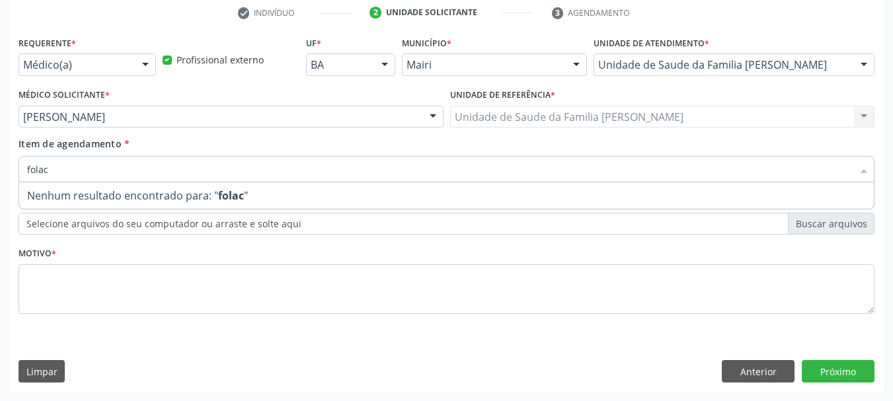
type input "fola"
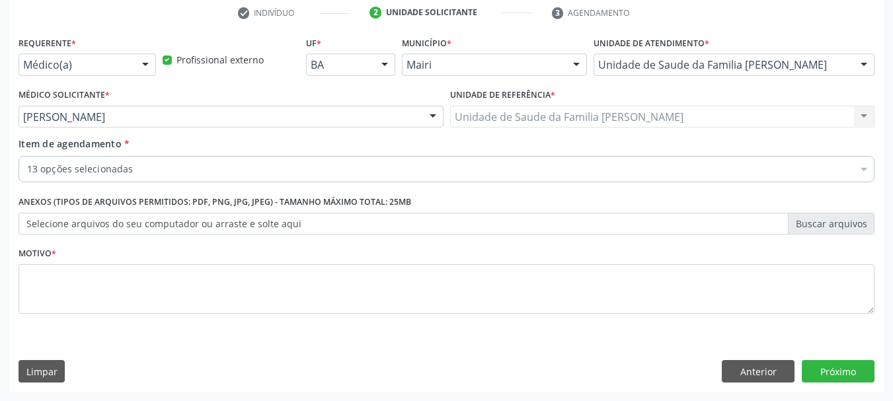
checkbox completo "true"
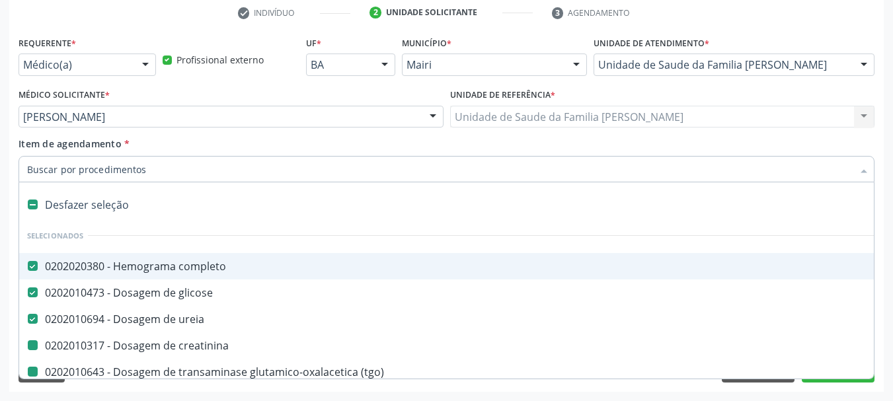
type input "f"
checkbox creatinina "false"
checkbox \(tgo\) "false"
checkbox \(tgp\) "false"
checkbox hdl "false"
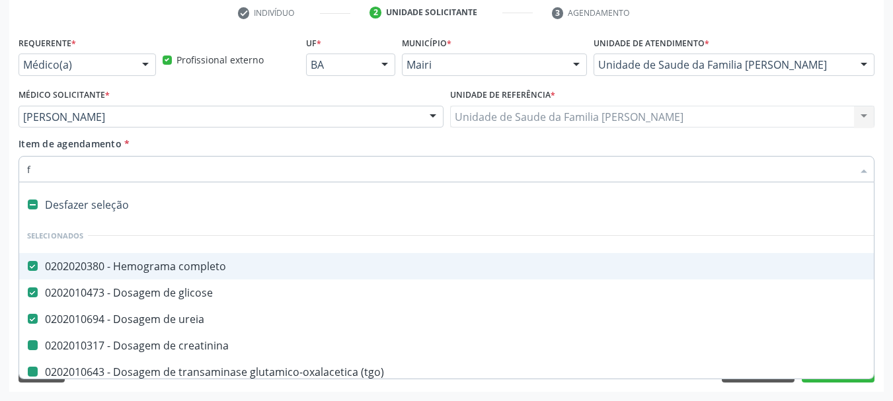
checkbox ldl "false"
checkbox total "false"
checkbox d "false"
checkbox b12 "false"
checkbox serico "false"
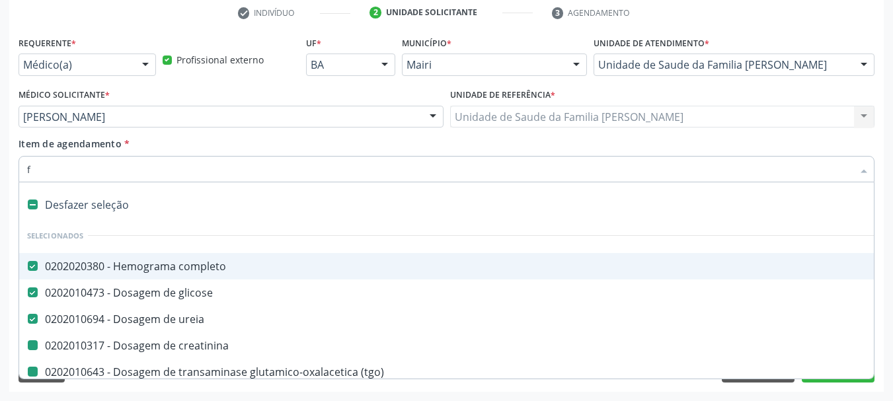
checkbox ferritina "false"
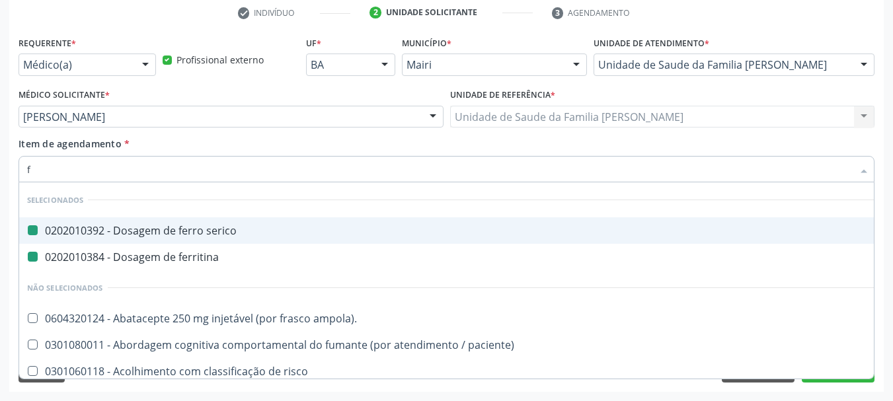
type input "fo"
checkbox serico "false"
checkbox ferritina "false"
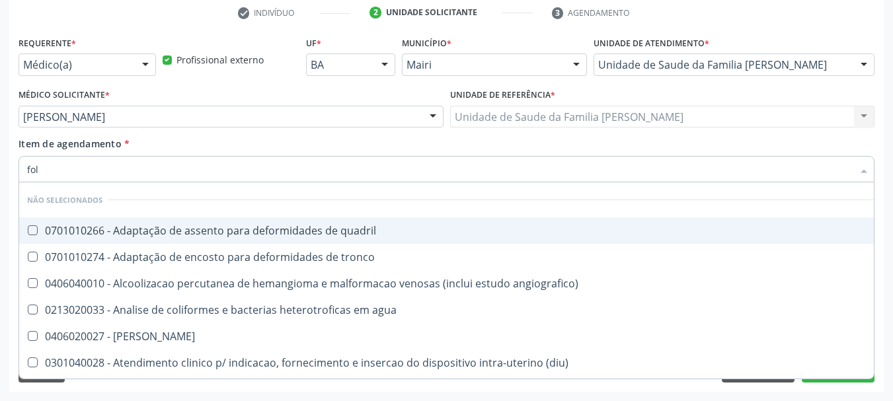
type input "fola"
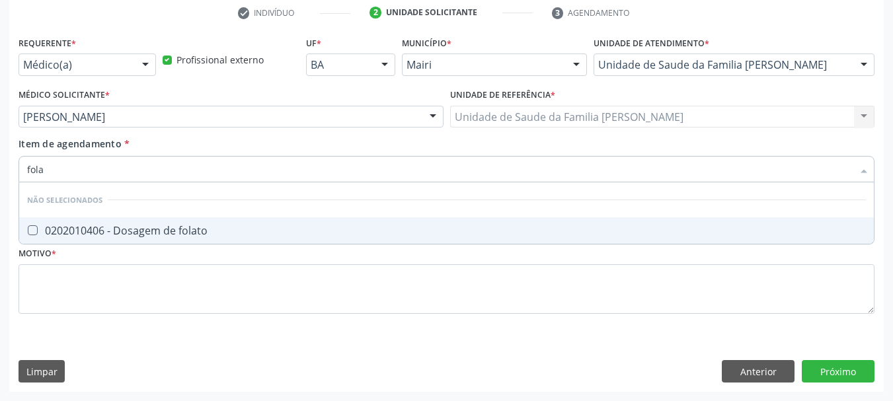
click at [124, 225] on div "0202010406 - Dosagem de folato" at bounding box center [446, 230] width 838 height 11
checkbox folato "true"
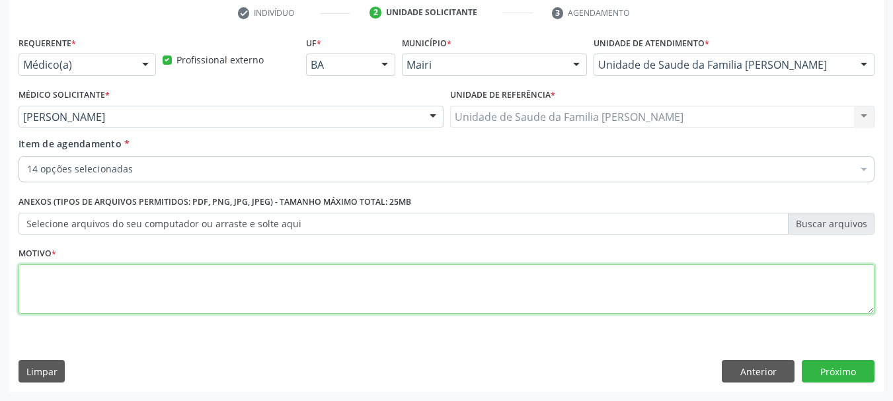
click at [167, 303] on textarea at bounding box center [446, 289] width 856 height 50
type textarea "CID10: F84.0 - F71"
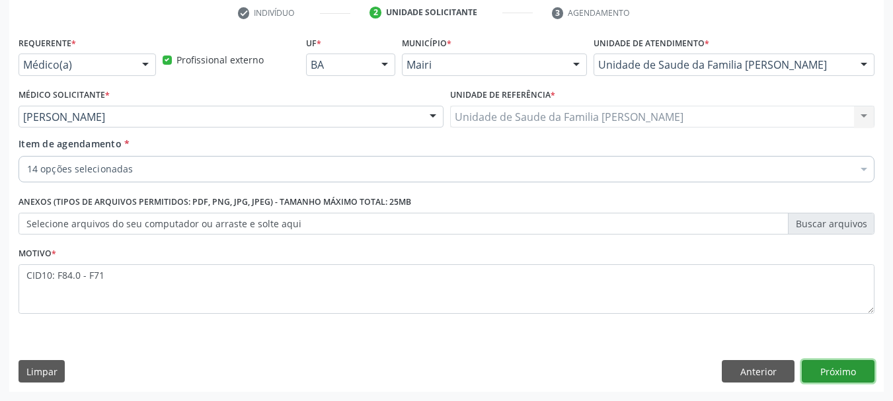
click at [828, 362] on button "Próximo" at bounding box center [837, 371] width 73 height 22
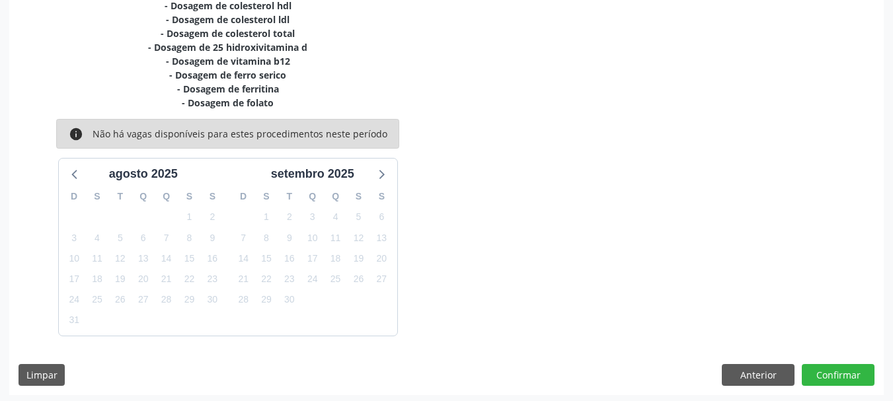
scroll to position [393, 0]
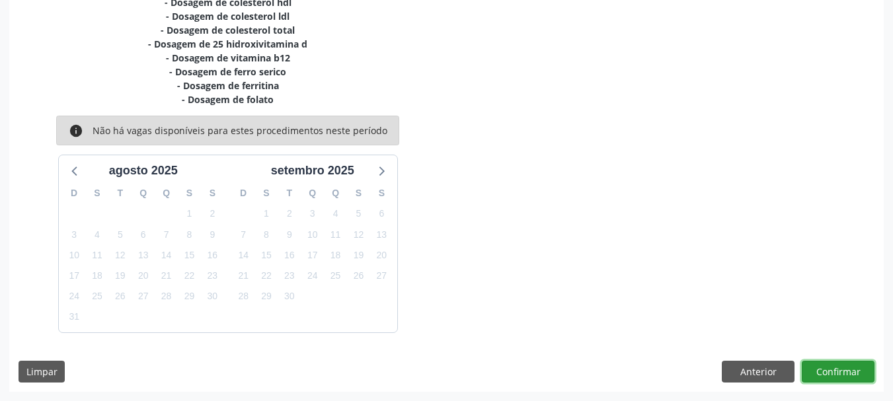
click at [821, 367] on button "Confirmar" at bounding box center [837, 372] width 73 height 22
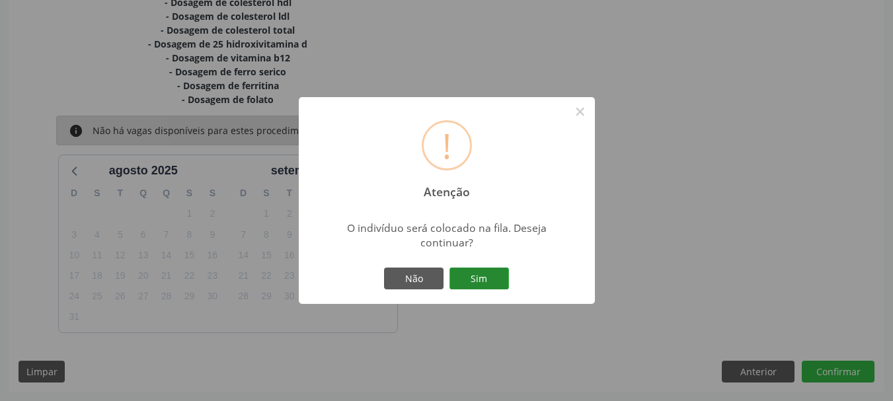
click at [468, 283] on button "Sim" at bounding box center [478, 279] width 59 height 22
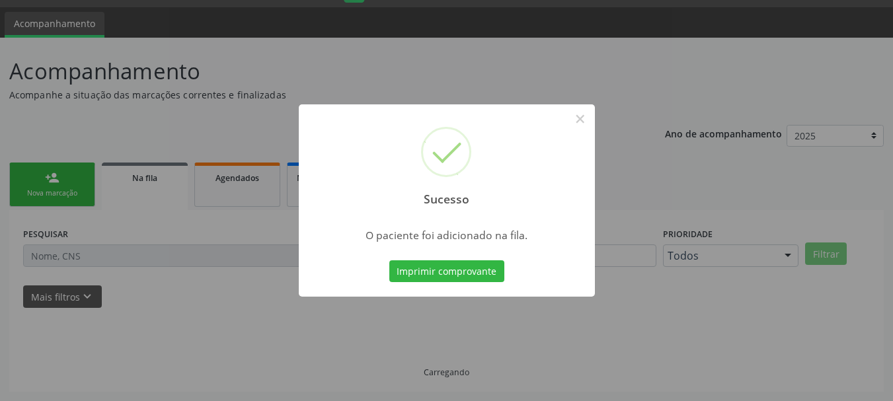
scroll to position [35, 0]
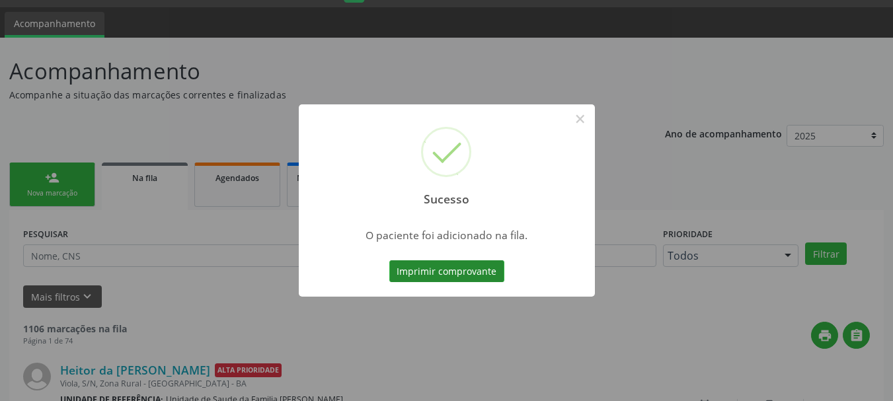
click at [470, 275] on button "Imprimir comprovante" at bounding box center [446, 271] width 115 height 22
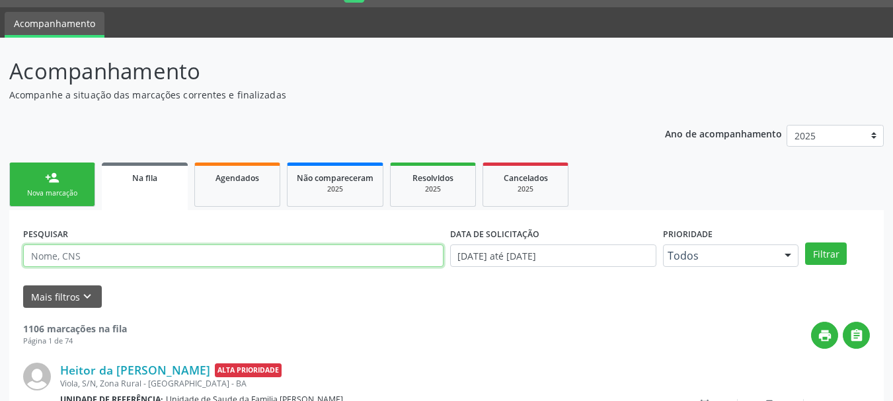
click at [141, 256] on input "text" at bounding box center [233, 255] width 420 height 22
click at [805, 242] on button "Filtrar" at bounding box center [826, 253] width 42 height 22
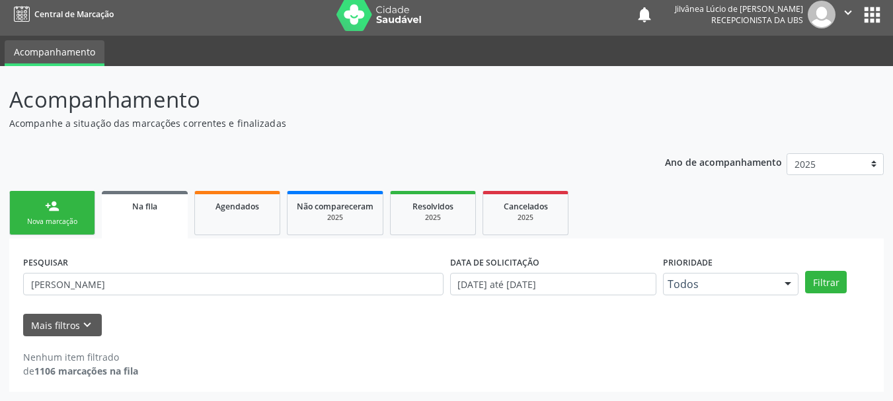
scroll to position [7, 0]
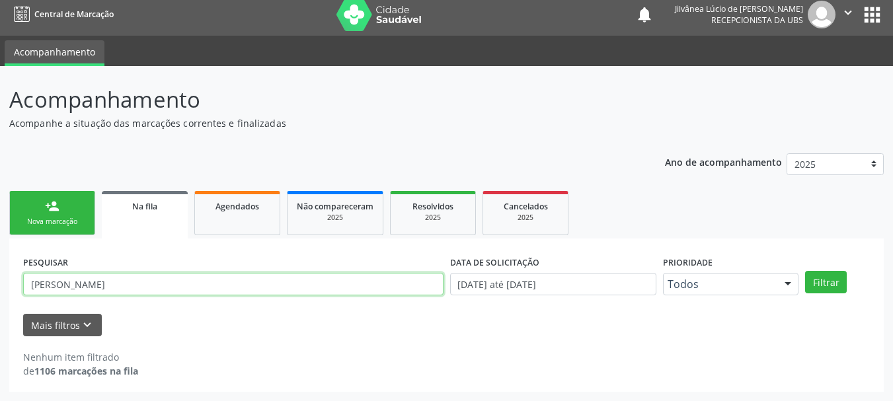
click at [48, 279] on input "ALOISIO OLIVEIRA" at bounding box center [233, 284] width 420 height 22
type input "ALOÍSIO OLIVEIRA"
click at [805, 271] on button "Filtrar" at bounding box center [826, 282] width 42 height 22
drag, startPoint x: 135, startPoint y: 288, endPoint x: 0, endPoint y: 338, distance: 144.5
click at [0, 335] on div "Acompanhamento Acompanhe a situação das marcações correntes e finalizadas Relat…" at bounding box center [446, 233] width 893 height 335
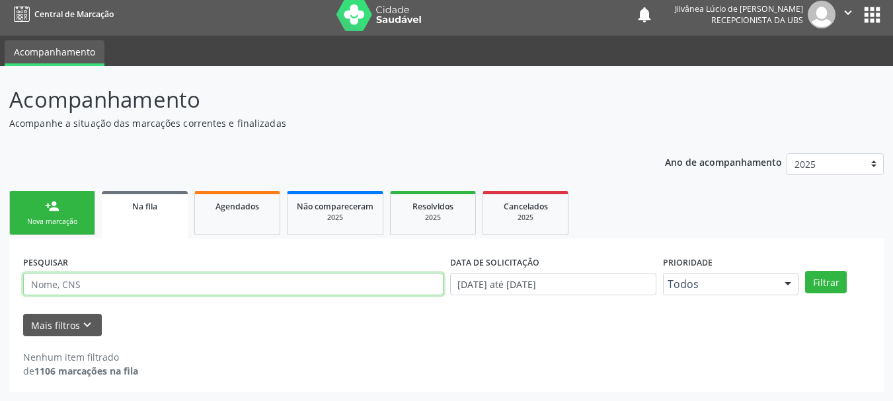
click at [805, 271] on button "Filtrar" at bounding box center [826, 282] width 42 height 22
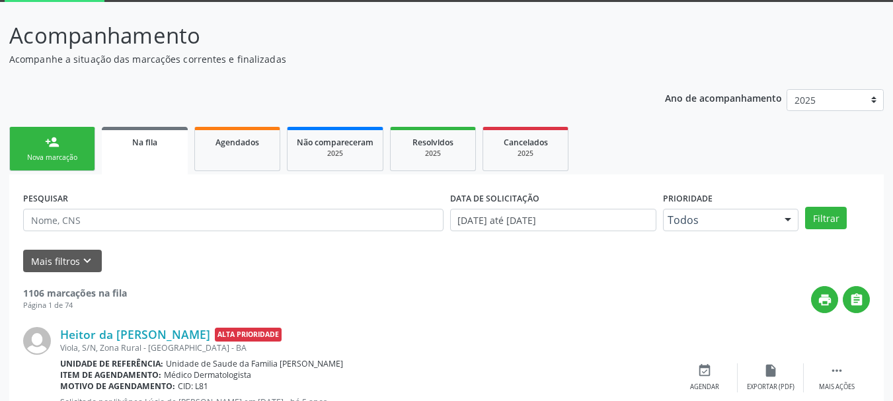
scroll to position [0, 0]
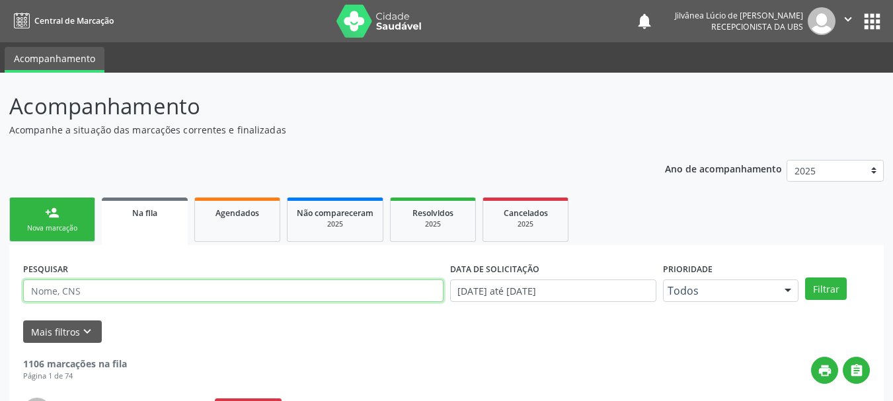
click at [75, 294] on input "text" at bounding box center [233, 290] width 420 height 22
type input "VALDEMARIA DA CRUZ"
click at [805, 277] on button "Filtrar" at bounding box center [826, 288] width 42 height 22
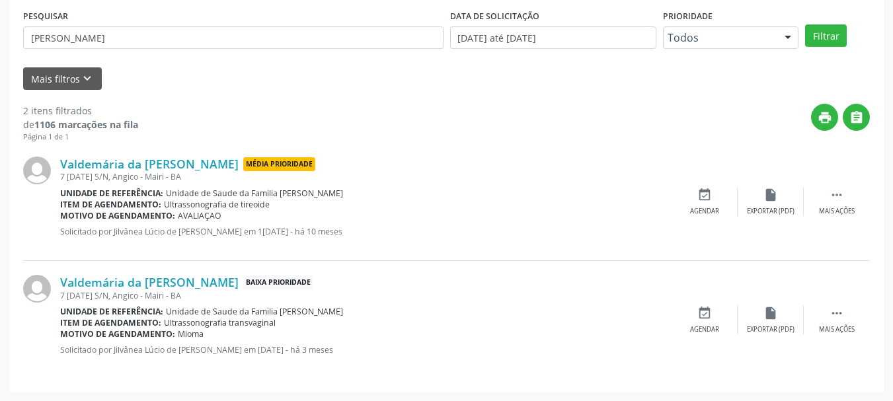
scroll to position [254, 0]
click at [112, 283] on link "Valdemária da Cruz Santos" at bounding box center [149, 281] width 178 height 15
click at [20, 330] on div "PESQUISAR VALDEMARIA DA CRUZ DATA DE SOLICITAÇÃO 01/01/2019 até 21/08/2025 Prio…" at bounding box center [446, 191] width 874 height 400
click at [141, 165] on link "Valdemária da Cruz Santos" at bounding box center [149, 163] width 178 height 15
click at [9, 216] on div "Acompanhamento Acompanhe a situação das marcações correntes e finalizadas Relat…" at bounding box center [446, 110] width 893 height 582
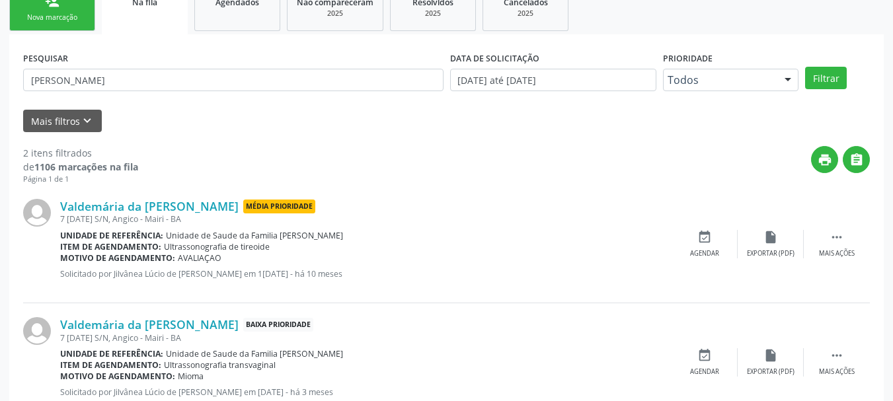
scroll to position [188, 0]
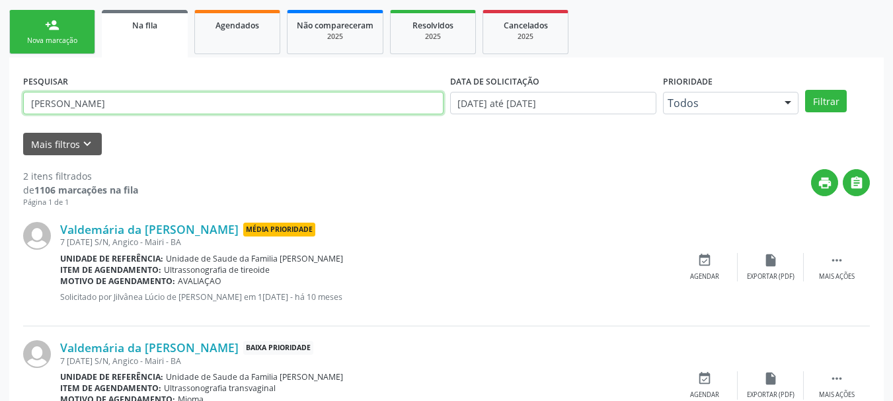
drag, startPoint x: 154, startPoint y: 104, endPoint x: 0, endPoint y: 121, distance: 154.9
click at [0, 121] on div "Acompanhamento Acompanhe a situação das marcações correntes e finalizadas Relat…" at bounding box center [446, 176] width 893 height 582
click at [805, 90] on button "Filtrar" at bounding box center [826, 101] width 42 height 22
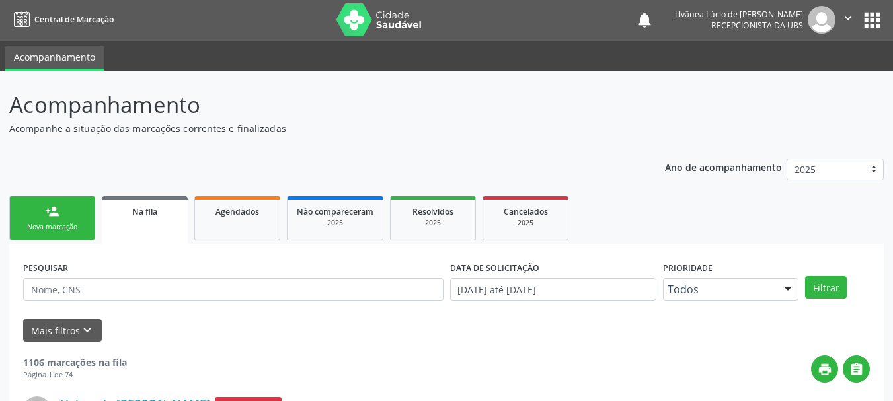
scroll to position [0, 0]
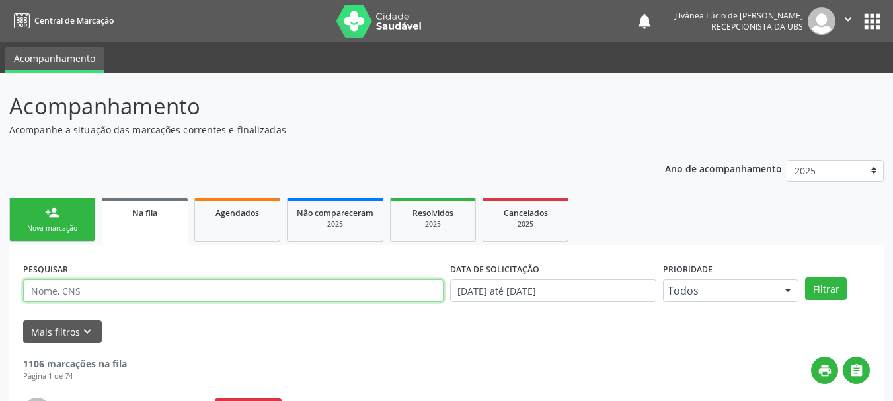
click at [100, 293] on input "text" at bounding box center [233, 290] width 420 height 22
paste input "Tatiele Oliveira"
type input "Tatiele Oliveira"
click at [805, 277] on button "Filtrar" at bounding box center [826, 288] width 42 height 22
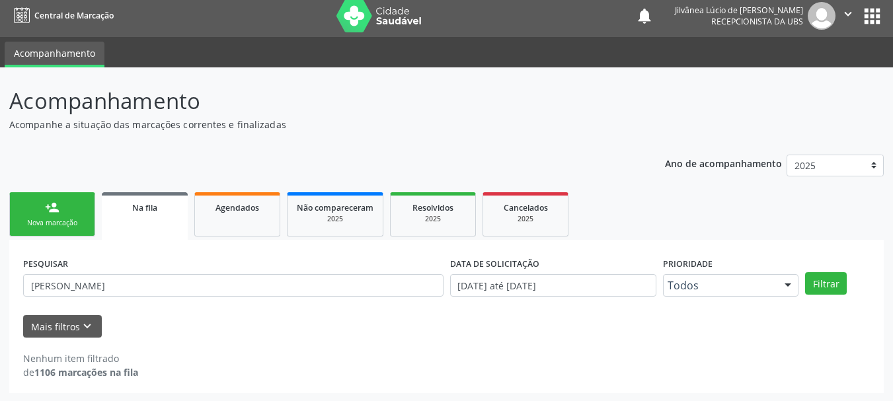
scroll to position [7, 0]
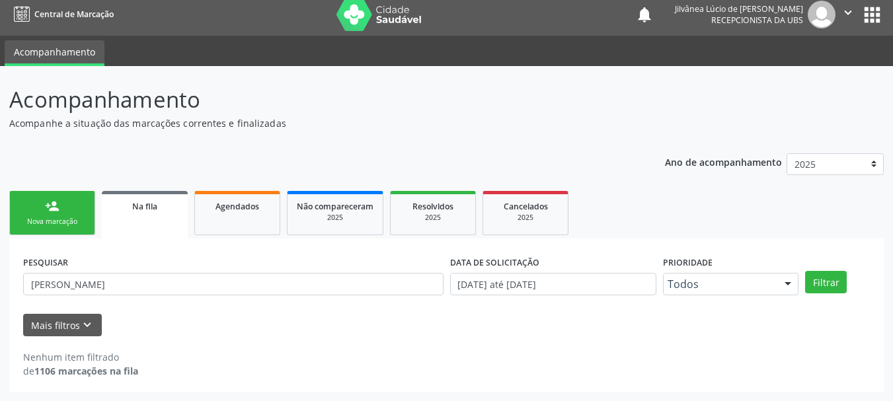
click at [218, 190] on ul "person_add Nova marcação Na fila Agendados Não compareceram 2025 Resolvidos 202…" at bounding box center [446, 213] width 874 height 51
click at [224, 221] on link "Agendados" at bounding box center [237, 213] width 86 height 44
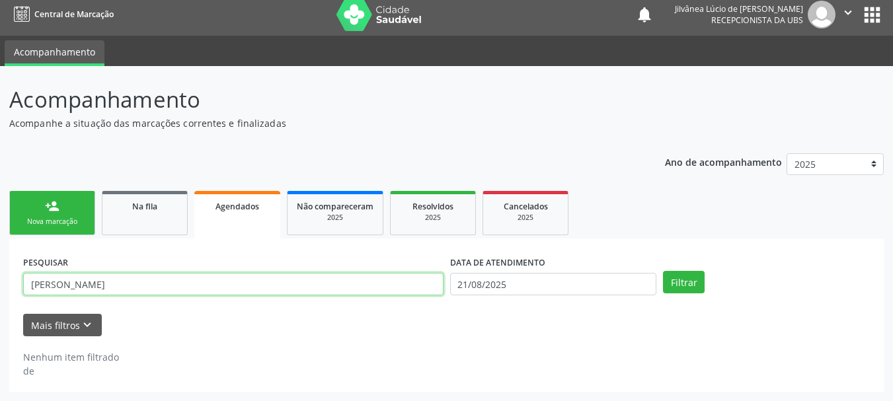
click at [192, 280] on input "JAILTON SANTOS MOREIRA" at bounding box center [233, 284] width 420 height 22
drag, startPoint x: 192, startPoint y: 280, endPoint x: 36, endPoint y: 294, distance: 157.2
click at [36, 294] on input "JAILTON SANTOS MOREIRA" at bounding box center [233, 284] width 420 height 22
paste input "Tatiele Oliveira"
type input "Tatiele Oliveira"
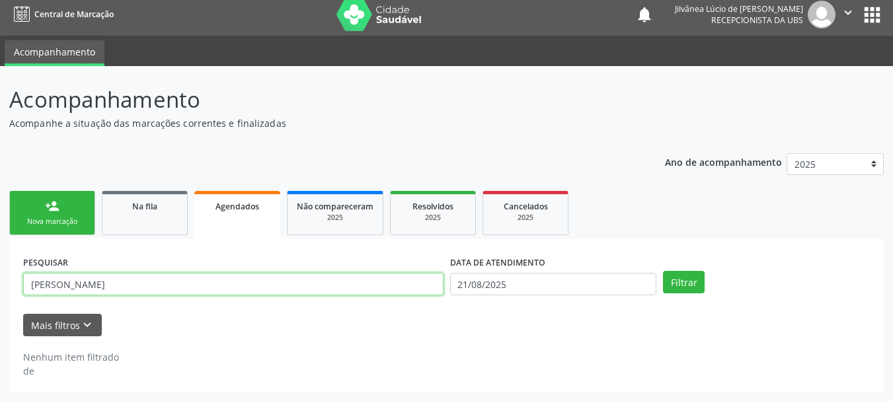
click at [663, 271] on button "Filtrar" at bounding box center [684, 282] width 42 height 22
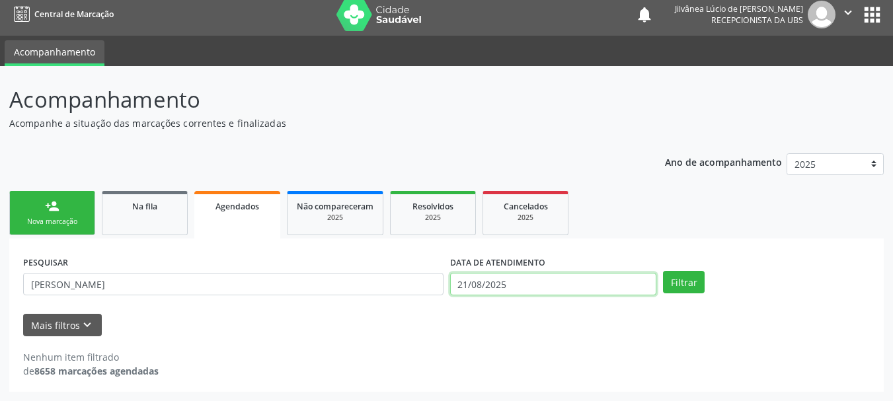
click at [528, 283] on input "21/08/2025" at bounding box center [553, 284] width 207 height 22
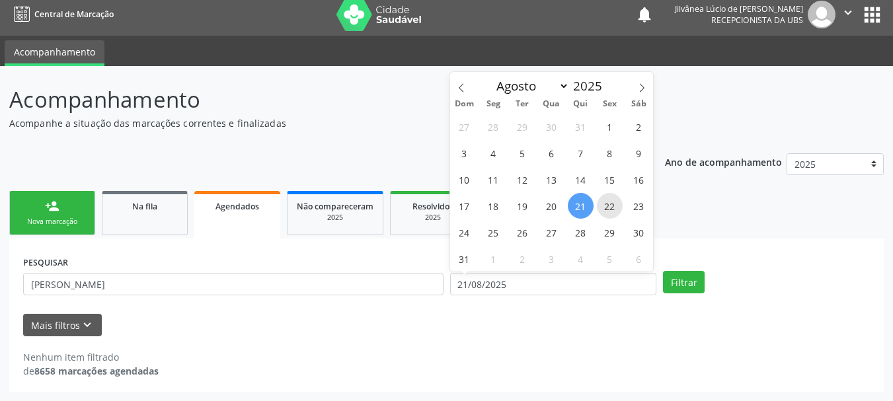
drag, startPoint x: 605, startPoint y: 208, endPoint x: 722, endPoint y: 243, distance: 122.1
click at [606, 208] on span "22" at bounding box center [610, 206] width 26 height 26
type input "22/08/2025"
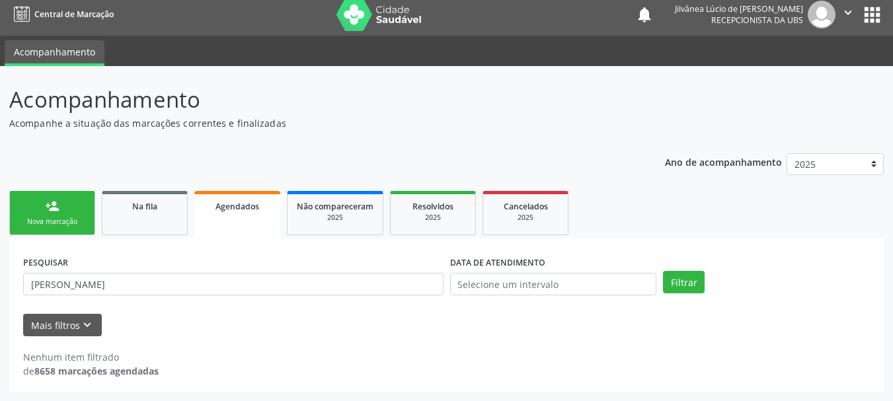
click at [719, 235] on ul "person_add Nova marcação Na fila Agendados Não compareceram 2025 Resolvidos 202…" at bounding box center [446, 213] width 874 height 51
click at [673, 285] on button "Filtrar" at bounding box center [684, 282] width 42 height 22
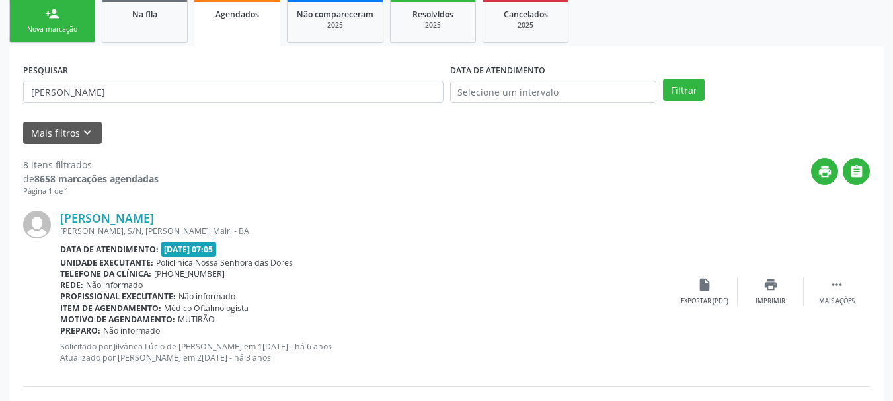
scroll to position [205, 0]
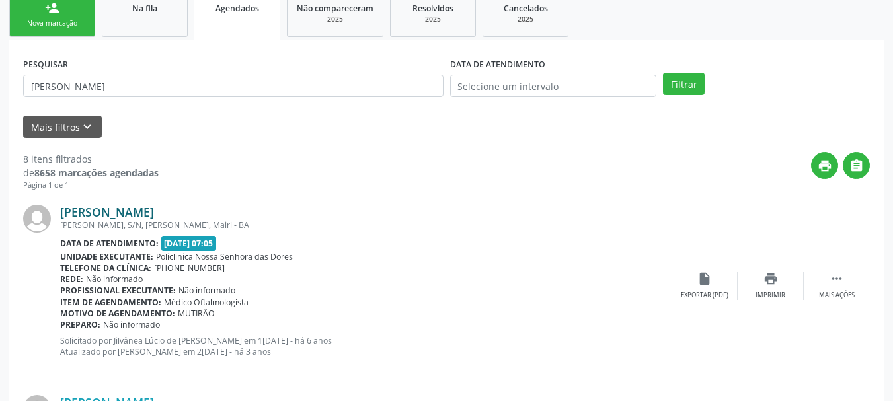
click at [86, 208] on link "Tatiele Oliveira dos Santos" at bounding box center [107, 212] width 94 height 15
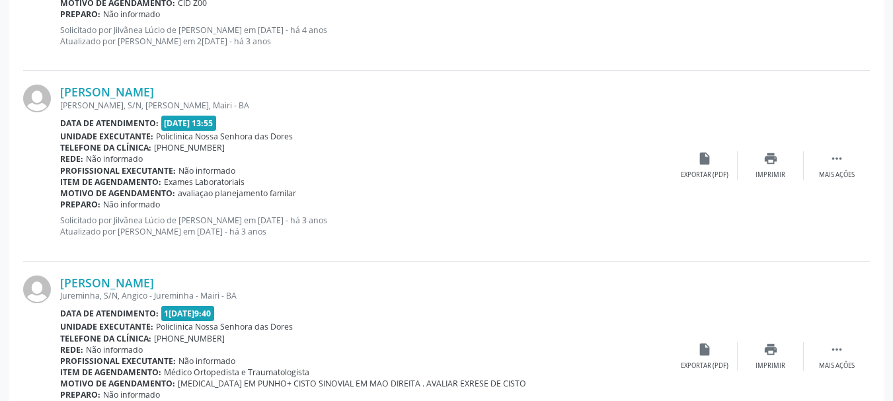
scroll to position [1276, 0]
click at [154, 280] on link "Tatiele Oliveira dos Santos" at bounding box center [107, 283] width 94 height 15
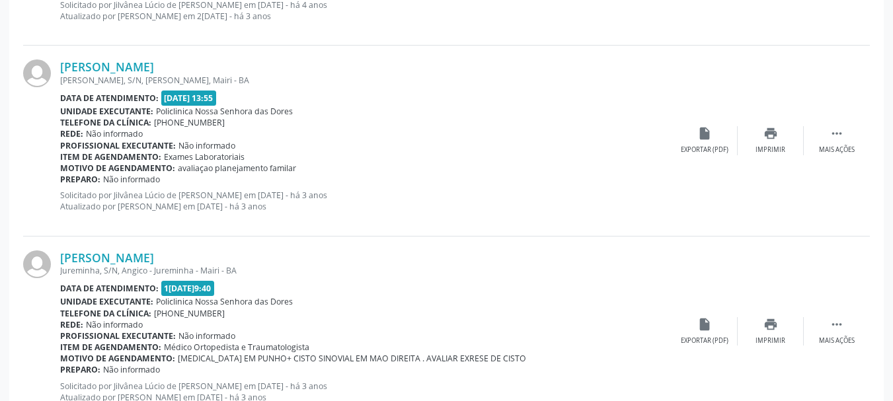
scroll to position [1475, 0]
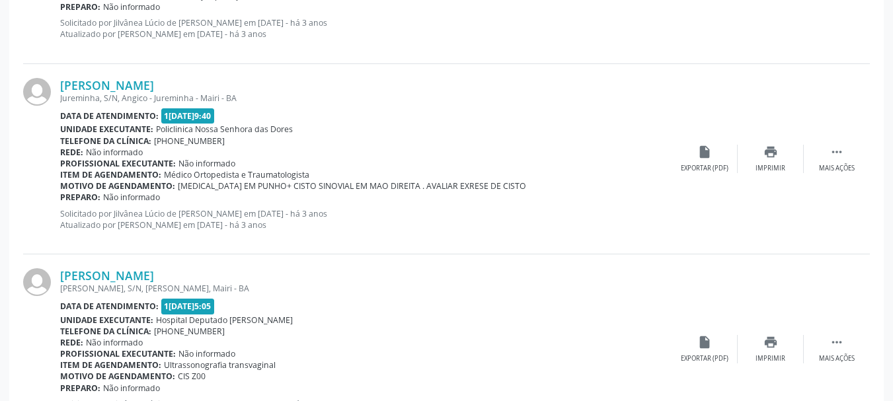
click at [154, 278] on link "Tatiele Oliveira dos Santos" at bounding box center [107, 275] width 94 height 15
click at [152, 89] on link "Tatiele Oliveira dos Santos" at bounding box center [107, 85] width 94 height 15
click at [154, 274] on link "Tatiele Oliveira dos Santos" at bounding box center [107, 275] width 94 height 15
click at [110, 83] on link "Tatiele Oliveira dos Santos" at bounding box center [107, 85] width 94 height 15
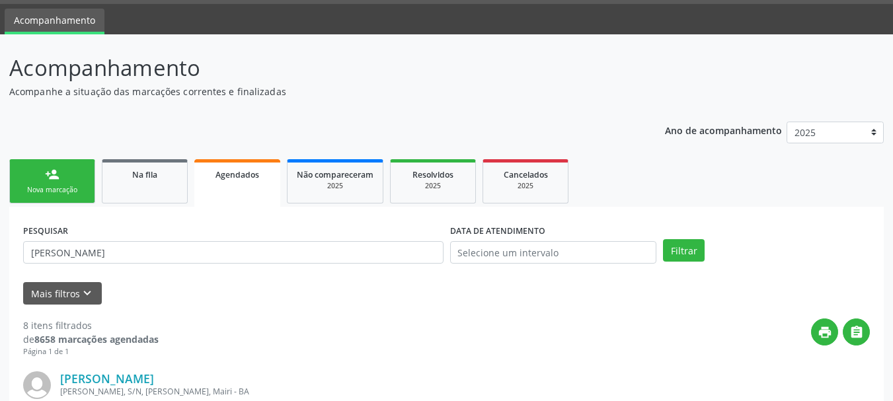
scroll to position [0, 0]
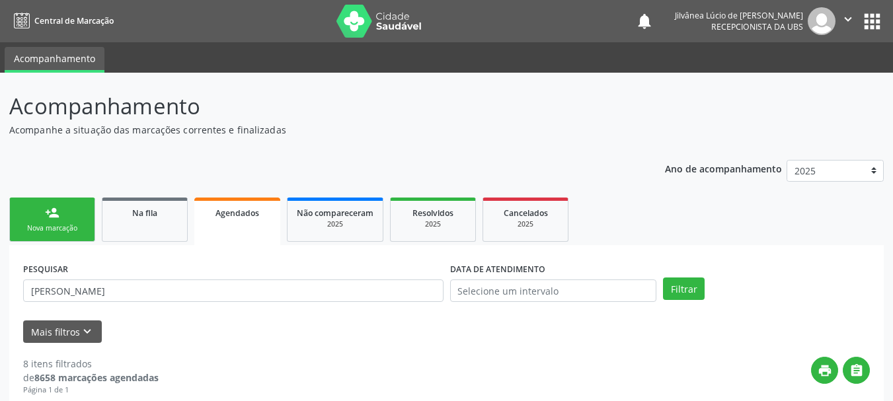
click at [38, 225] on div "Nova marcação" at bounding box center [52, 228] width 66 height 10
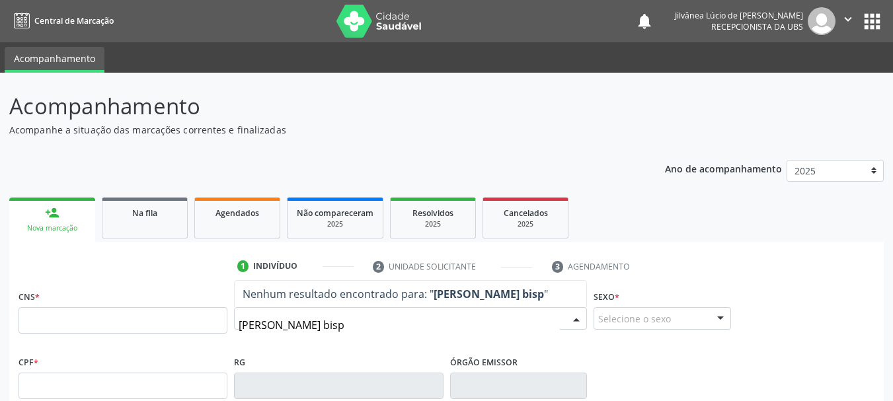
type input "edney moreira bispo"
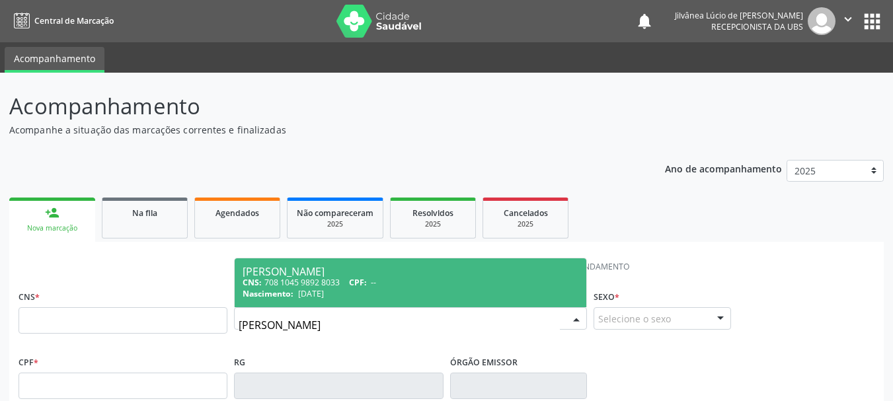
click at [404, 277] on div "CNS: 708 1045 9892 8033 CPF: --" at bounding box center [410, 282] width 336 height 11
type input "708 1045 9892 8033"
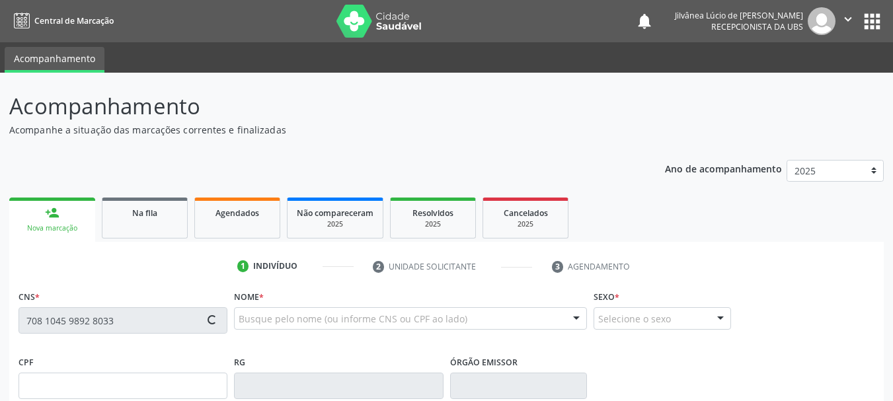
type input "07/11/1980"
type input "Maria Nina Moreira Bispo"
type input "(74) 3632-6002"
type input "S/N"
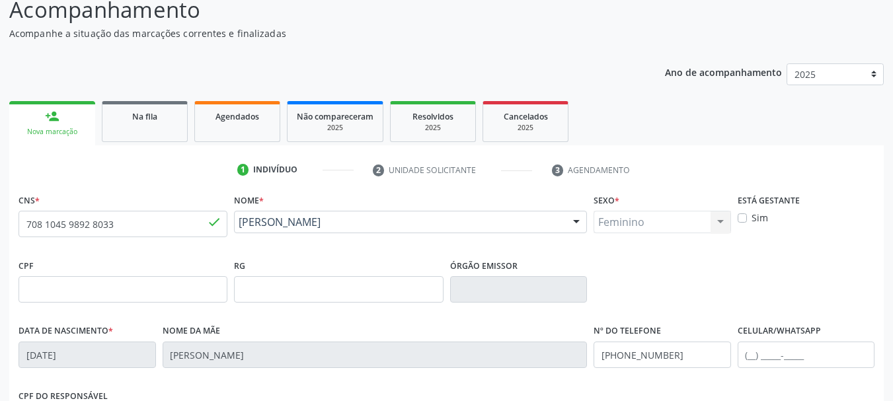
scroll to position [315, 0]
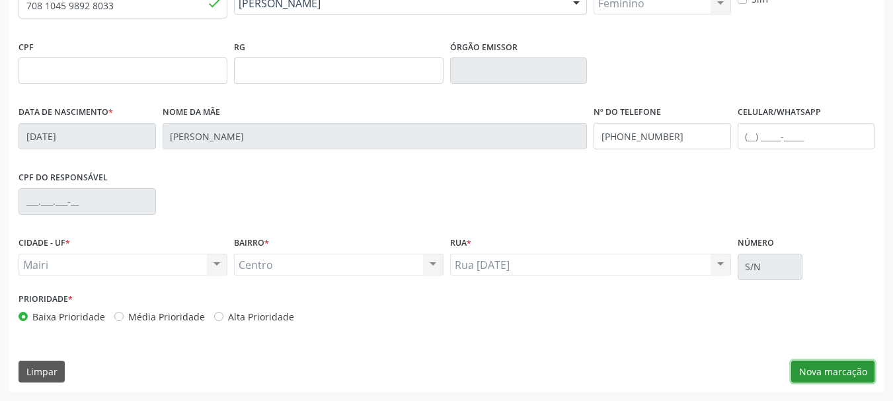
click at [823, 372] on button "Nova marcação" at bounding box center [832, 372] width 83 height 22
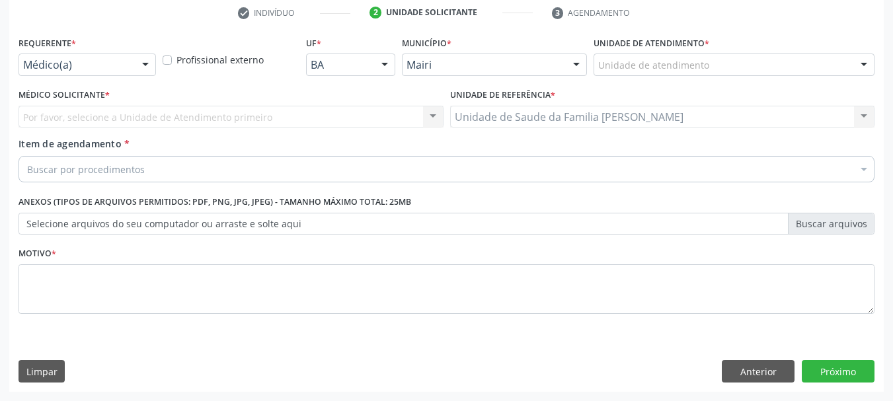
scroll to position [254, 0]
click at [706, 62] on div "Unidade de atendimento" at bounding box center [733, 65] width 281 height 22
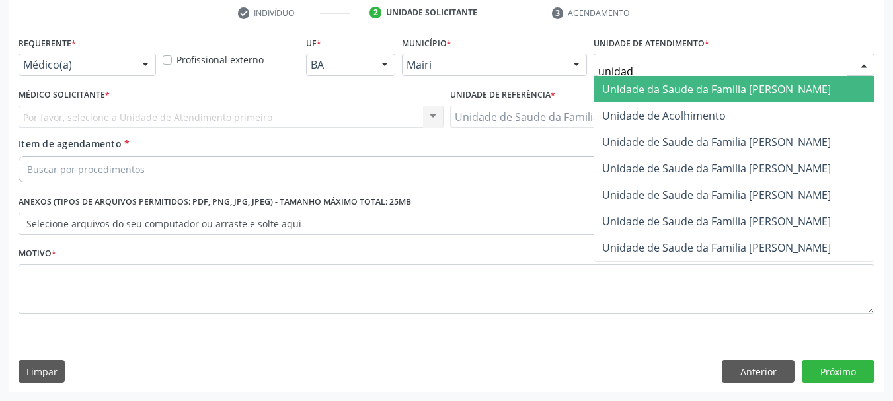
type input "unidade"
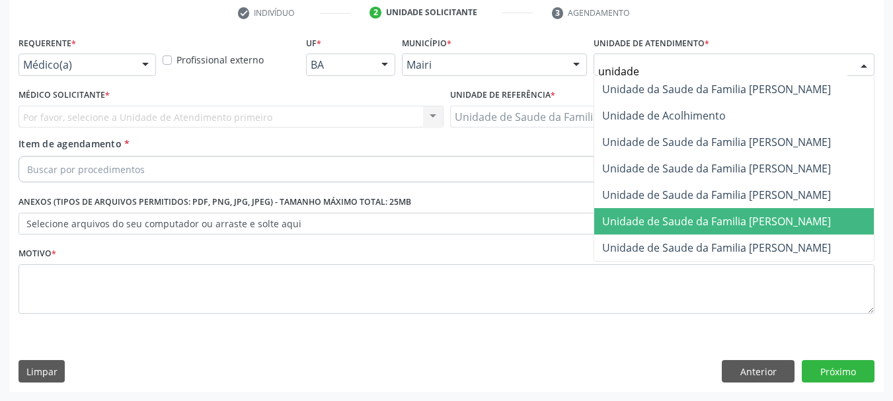
click at [760, 231] on span "Unidade de Saude da Familia [PERSON_NAME]" at bounding box center [733, 221] width 279 height 26
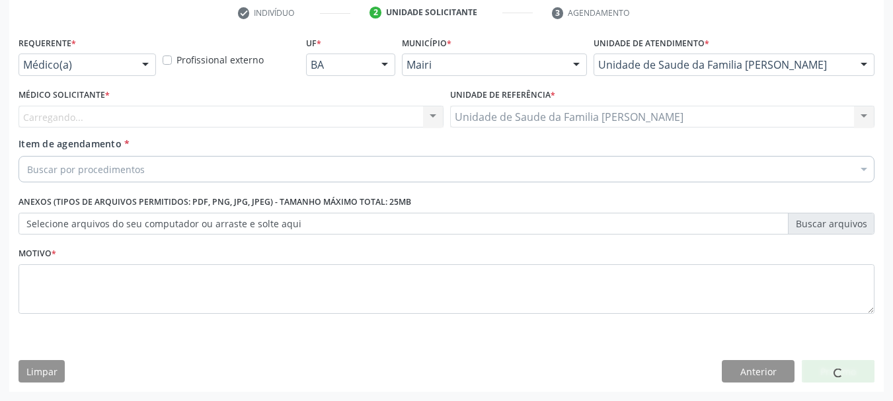
click at [215, 122] on div "Carregando..." at bounding box center [230, 117] width 425 height 22
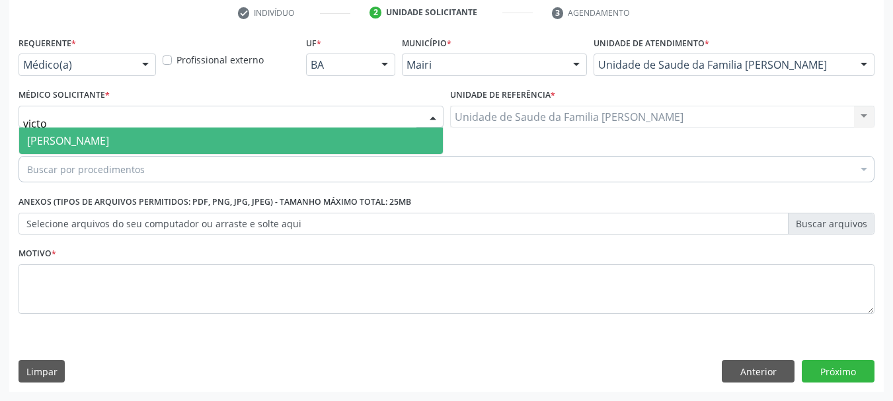
type input "victor"
click at [211, 135] on span "[PERSON_NAME]" at bounding box center [231, 141] width 424 height 26
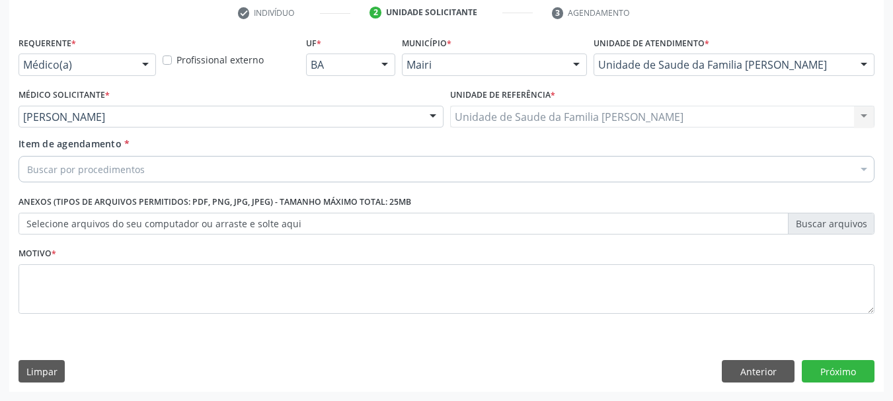
click at [156, 168] on div "Buscar por procedimentos" at bounding box center [446, 169] width 856 height 26
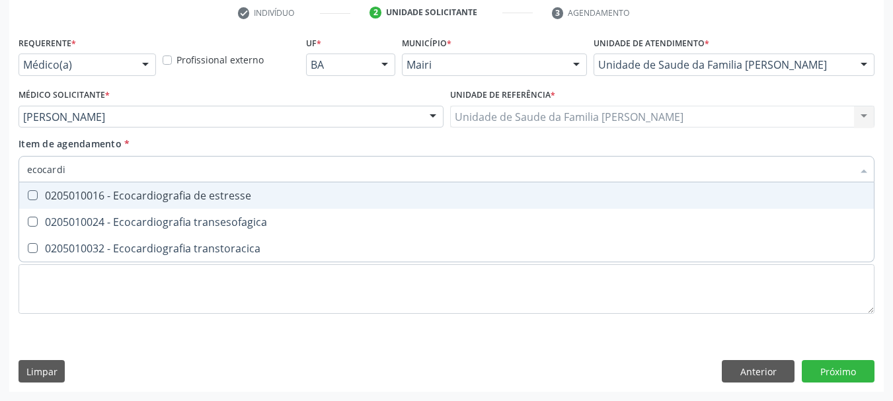
type input "ecocardio"
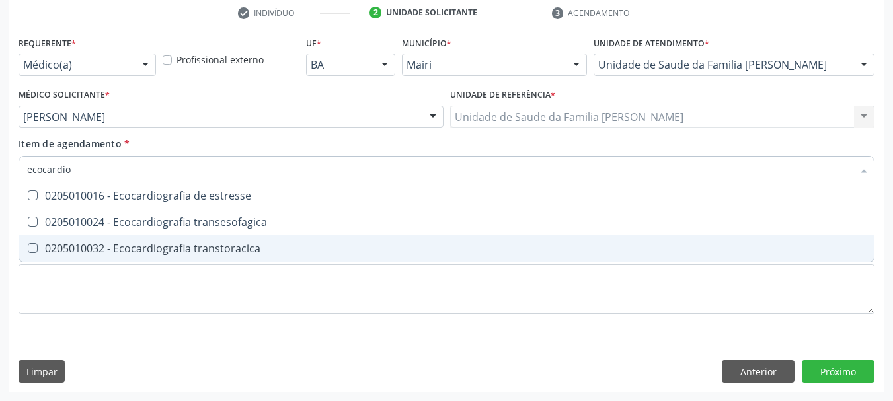
click at [195, 249] on div "0205010032 - Ecocardiografia transtoracica" at bounding box center [446, 248] width 838 height 11
checkbox transtoracica "true"
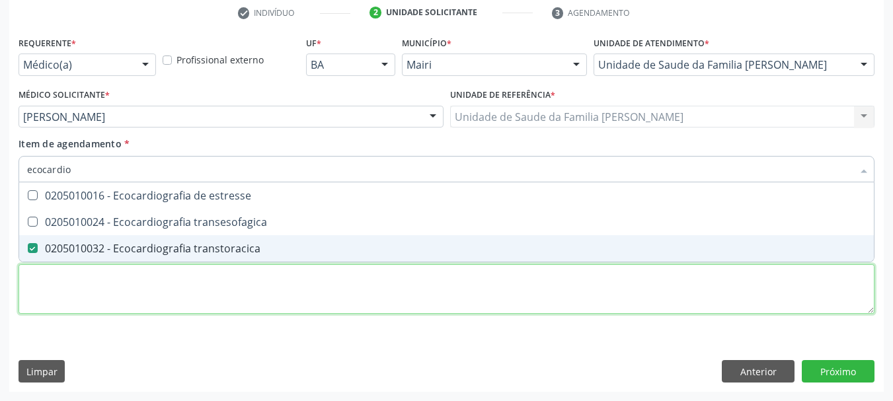
click at [145, 309] on div "Requerente * Médico(a) Médico(a) Enfermeiro(a) Paciente Nenhum resultado encont…" at bounding box center [446, 182] width 856 height 299
checkbox transesofagica "true"
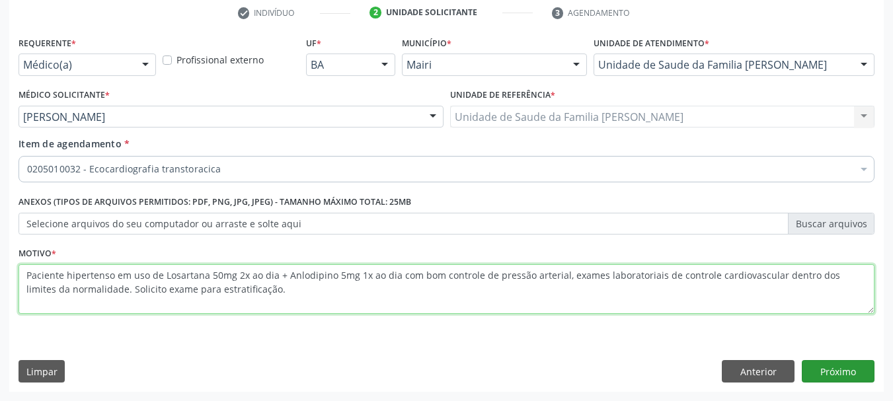
type textarea "Paciente hipertenso em uso de Losartana 50mg 2x ao dia + Anlodipino 5mg 1x ao d…"
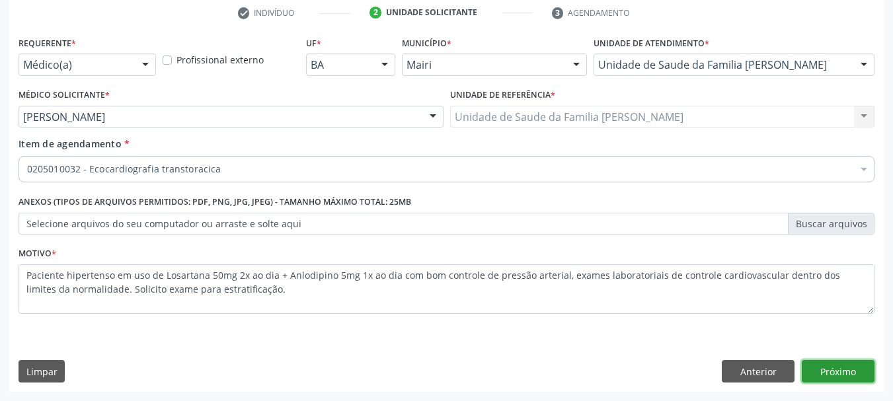
click at [845, 365] on button "Próximo" at bounding box center [837, 371] width 73 height 22
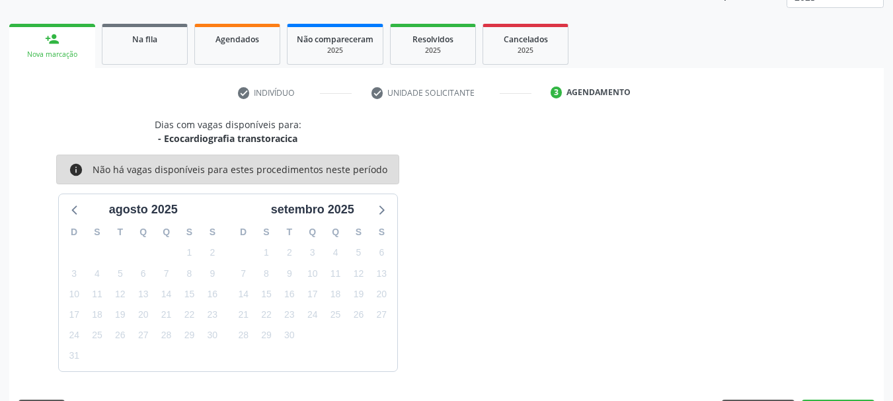
scroll to position [213, 0]
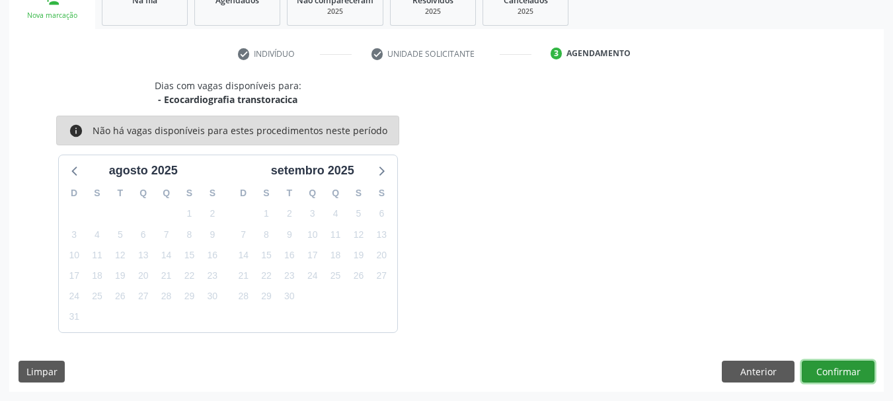
click at [841, 365] on button "Confirmar" at bounding box center [837, 372] width 73 height 22
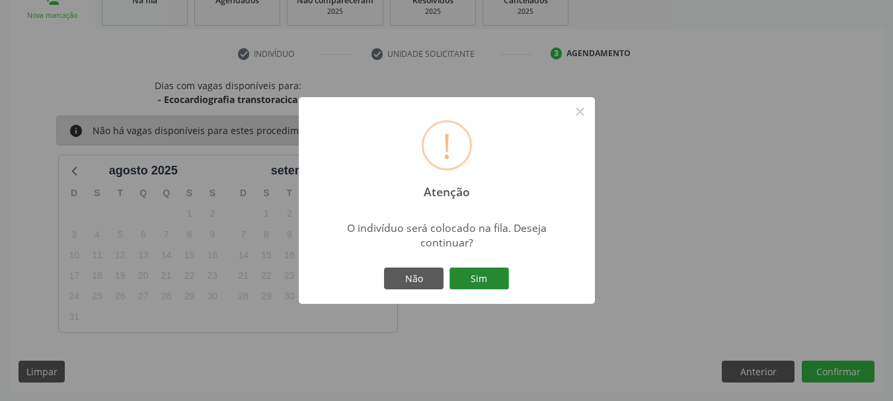
click at [486, 270] on button "Sim" at bounding box center [478, 279] width 59 height 22
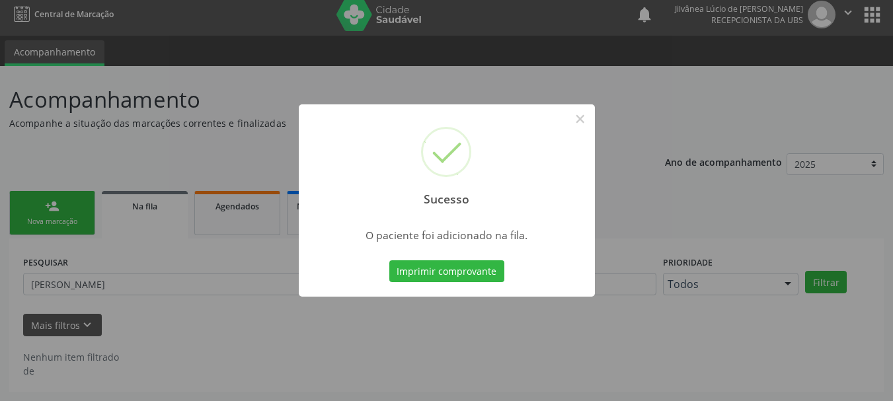
scroll to position [7, 0]
click at [585, 124] on button "×" at bounding box center [580, 119] width 22 height 22
